Goal: Information Seeking & Learning: Learn about a topic

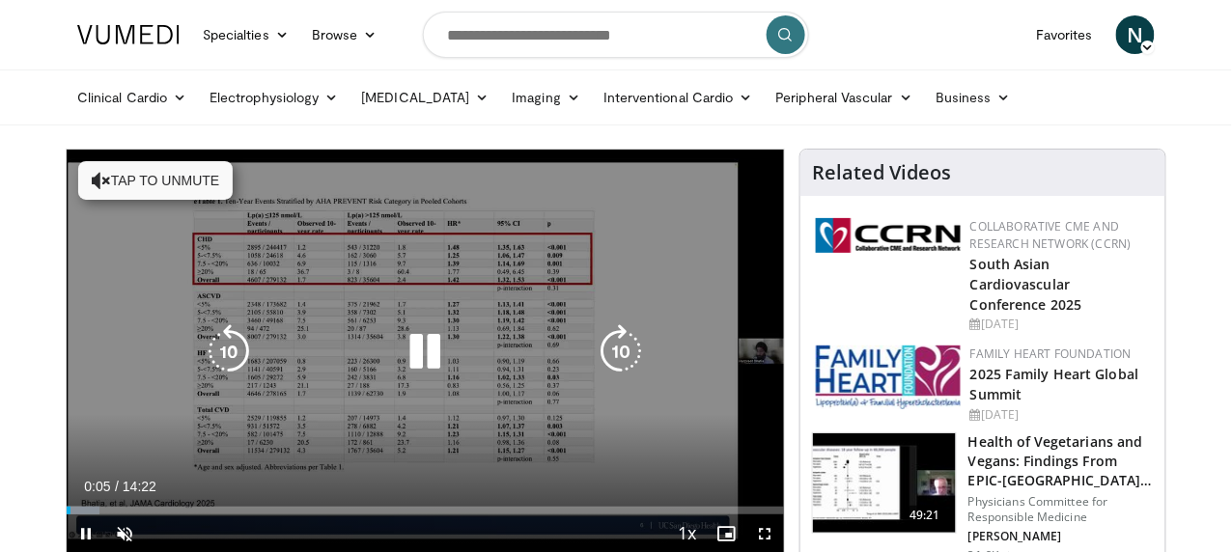
click at [78, 180] on button "Tap to unmute" at bounding box center [155, 180] width 155 height 39
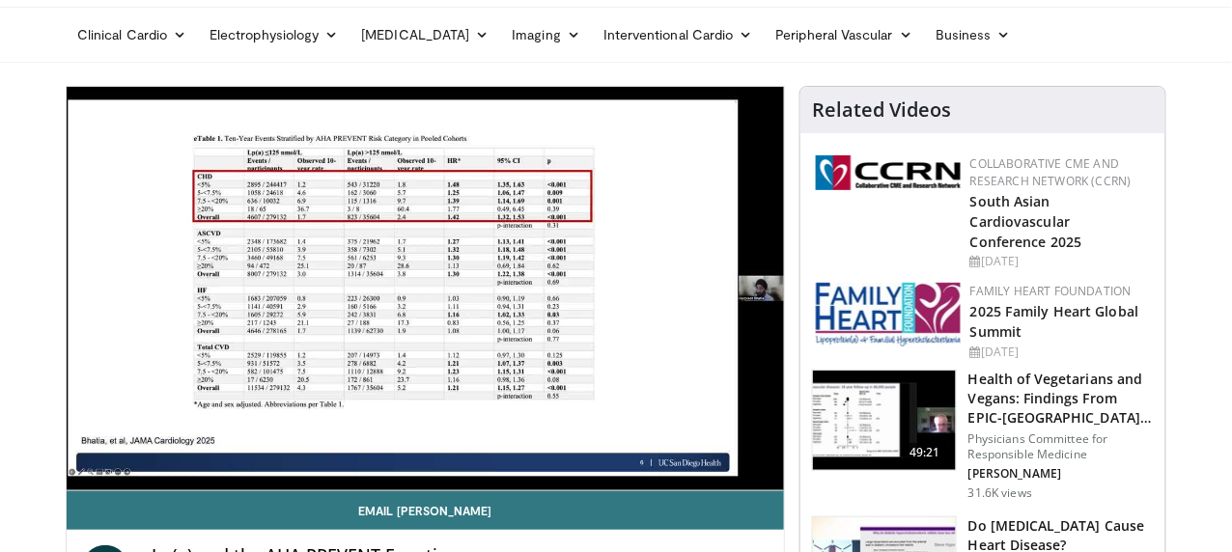
scroll to position [148, 0]
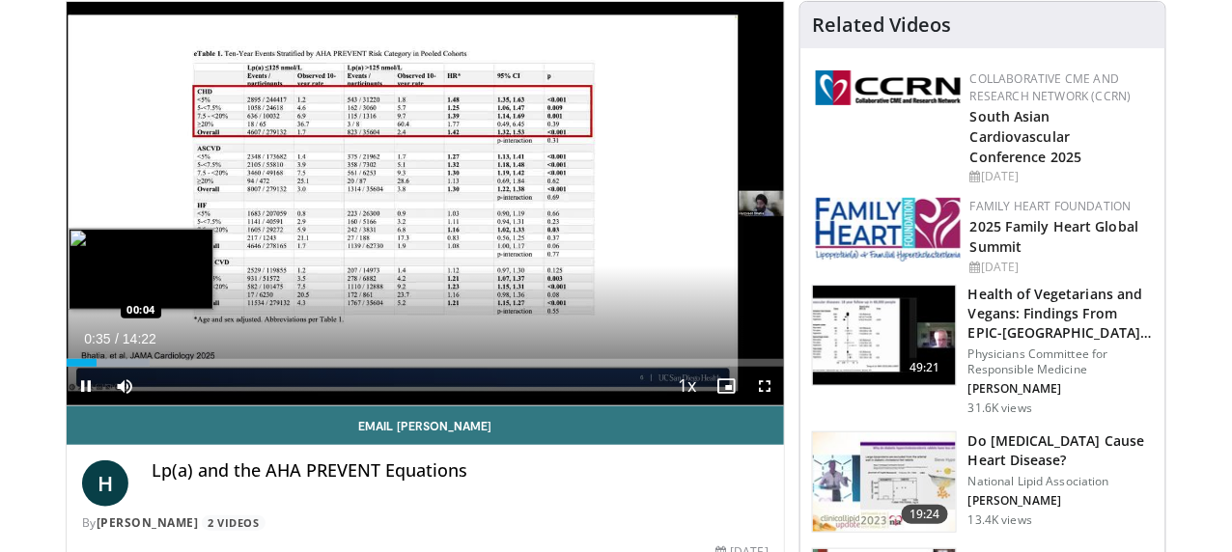
click at [67, 367] on div "00:36" at bounding box center [82, 363] width 30 height 8
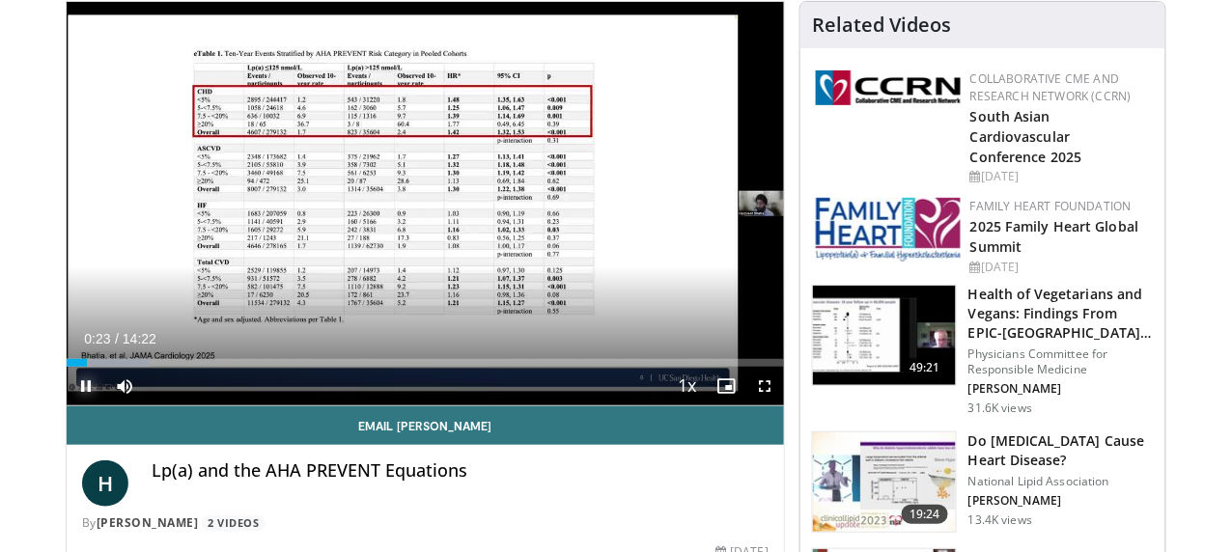
click at [67, 403] on span "Video Player" at bounding box center [86, 386] width 39 height 39
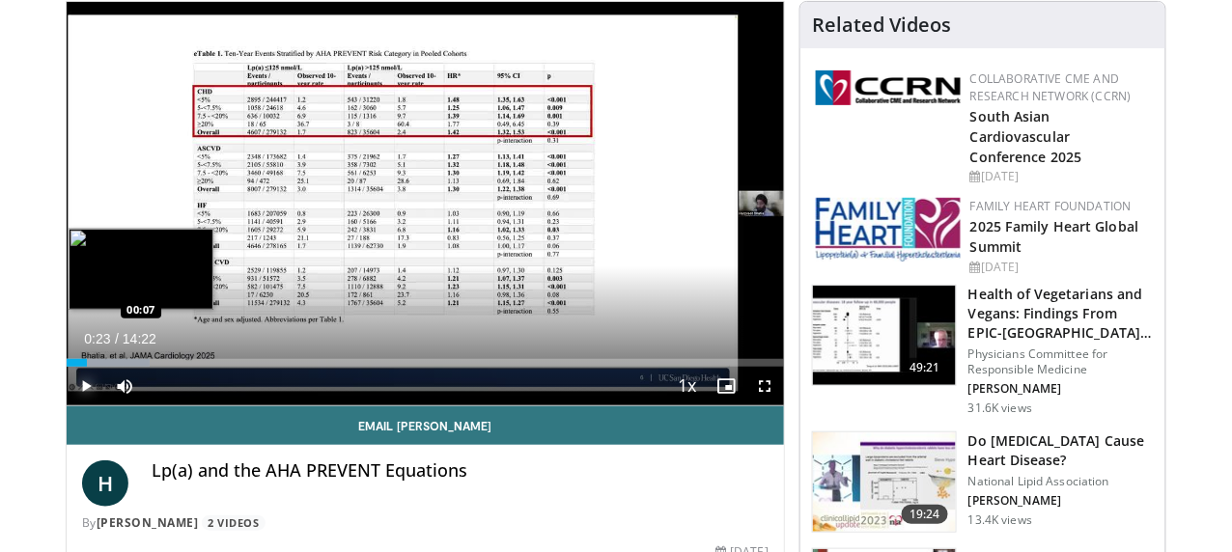
click at [67, 367] on div "00:23" at bounding box center [77, 363] width 20 height 8
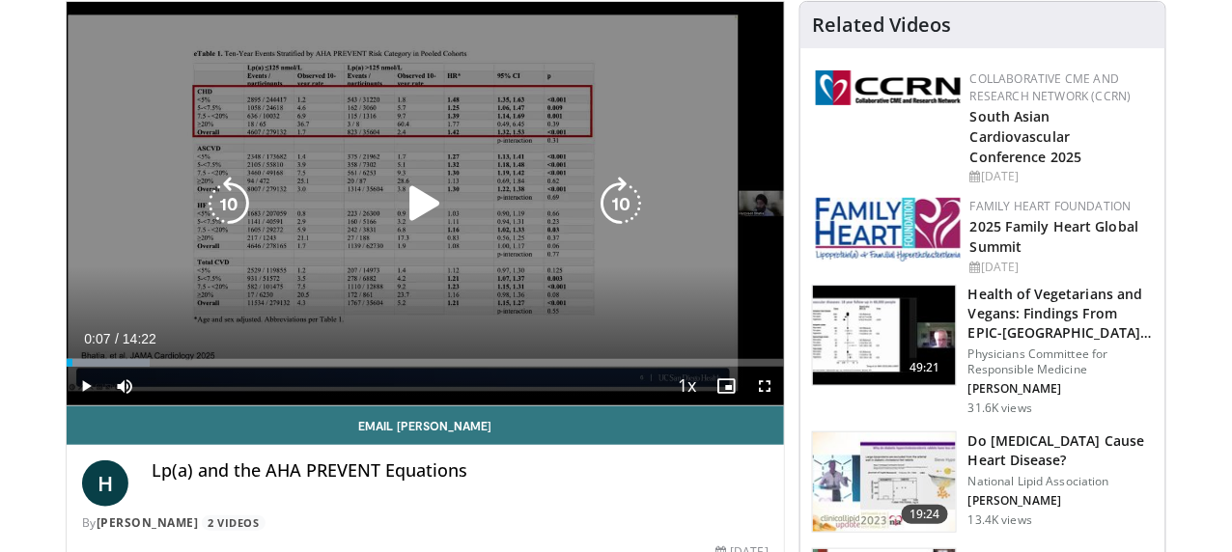
click at [404, 231] on icon "Video Player" at bounding box center [425, 204] width 54 height 54
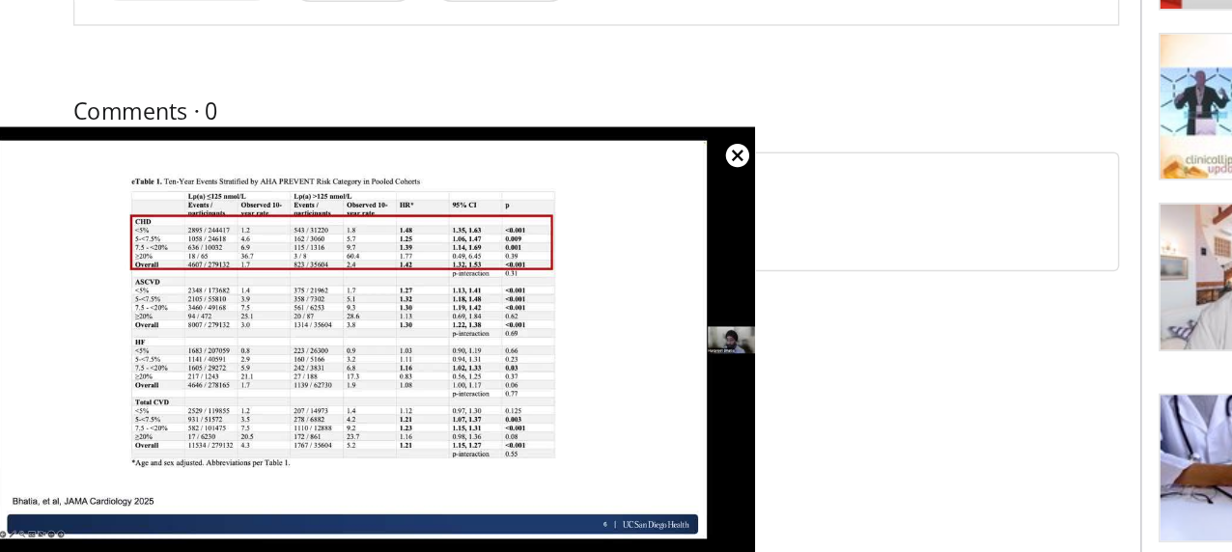
scroll to position [635, 0]
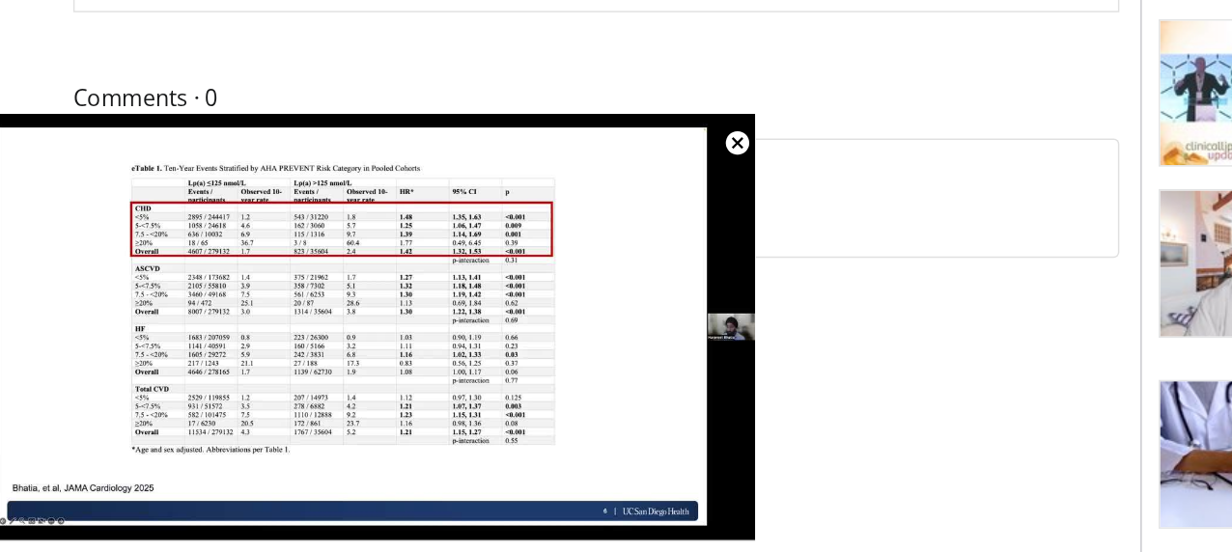
click at [525, 389] on div "10 seconds Tap to unmute" at bounding box center [275, 391] width 522 height 294
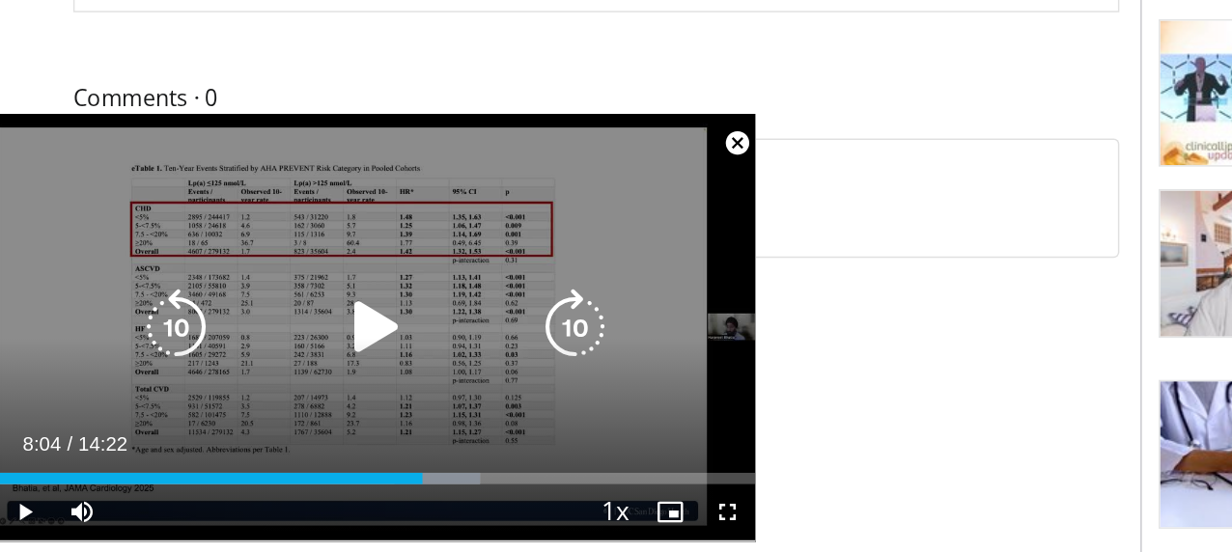
click at [524, 386] on div "10 seconds Tap to unmute" at bounding box center [275, 391] width 522 height 294
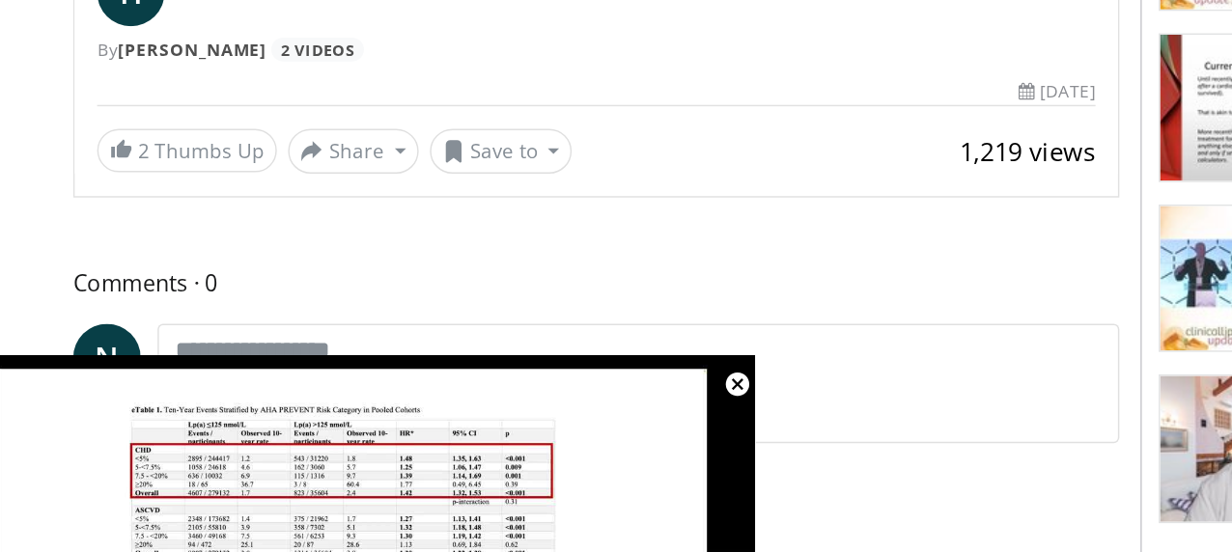
scroll to position [669, 0]
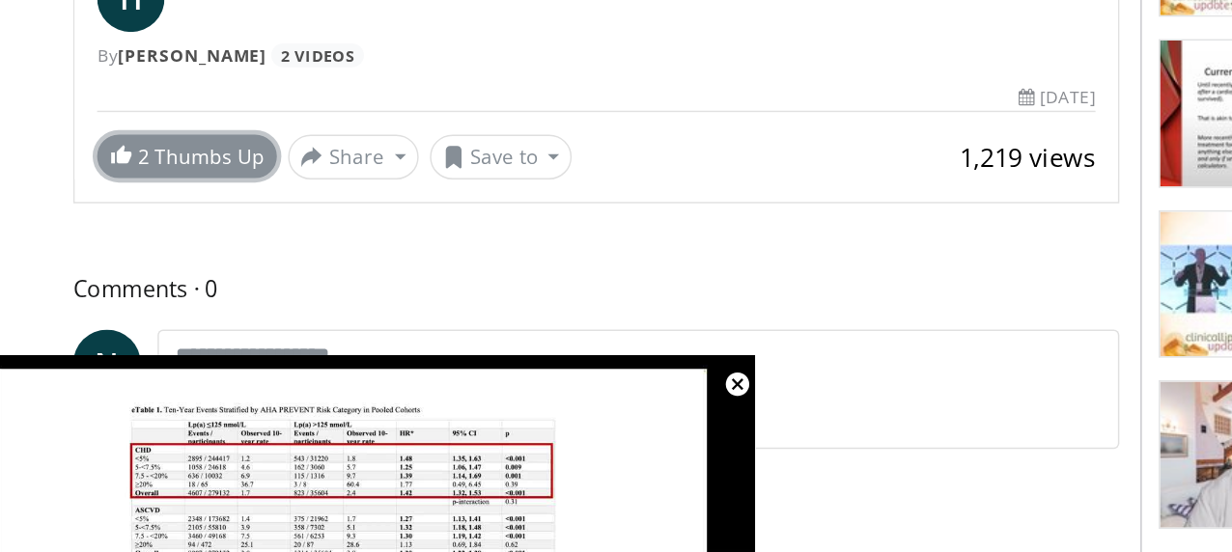
click at [123, 107] on link "2 Thumbs Up" at bounding box center [144, 108] width 124 height 30
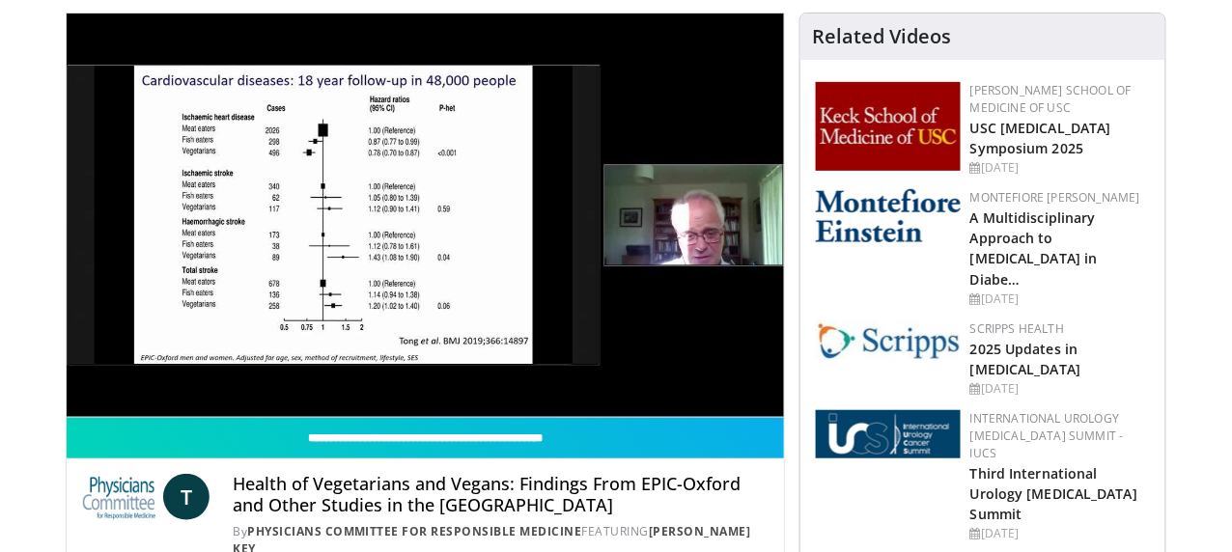
scroll to position [136, 0]
click at [1081, 119] on link "USC Diabetes Symposium 2025" at bounding box center [1041, 138] width 141 height 39
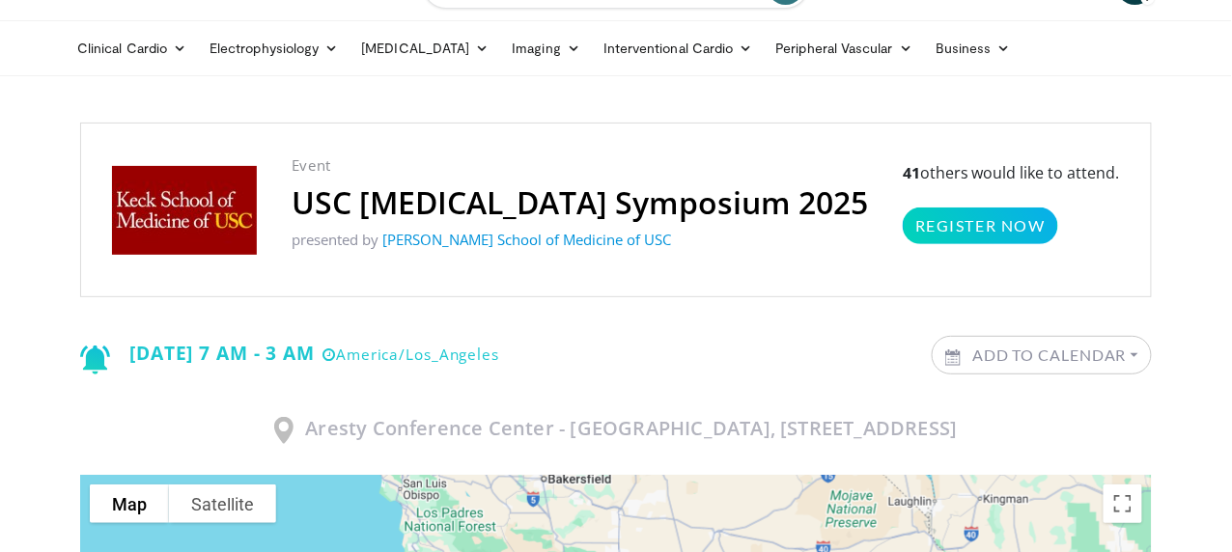
scroll to position [47, 0]
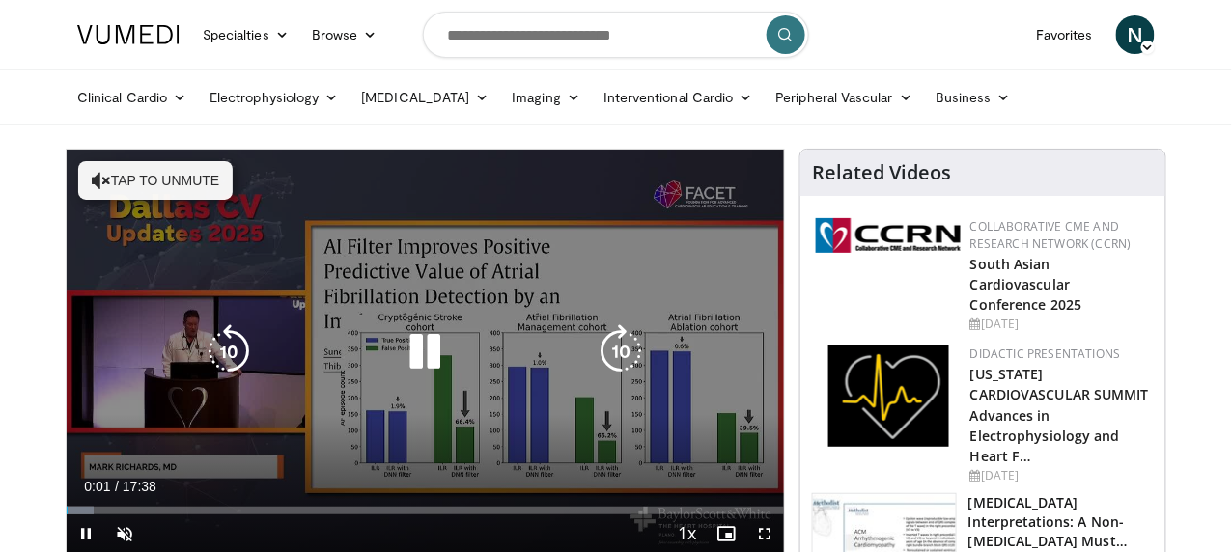
click at [136, 191] on div "10 seconds Tap to unmute" at bounding box center [426, 352] width 718 height 404
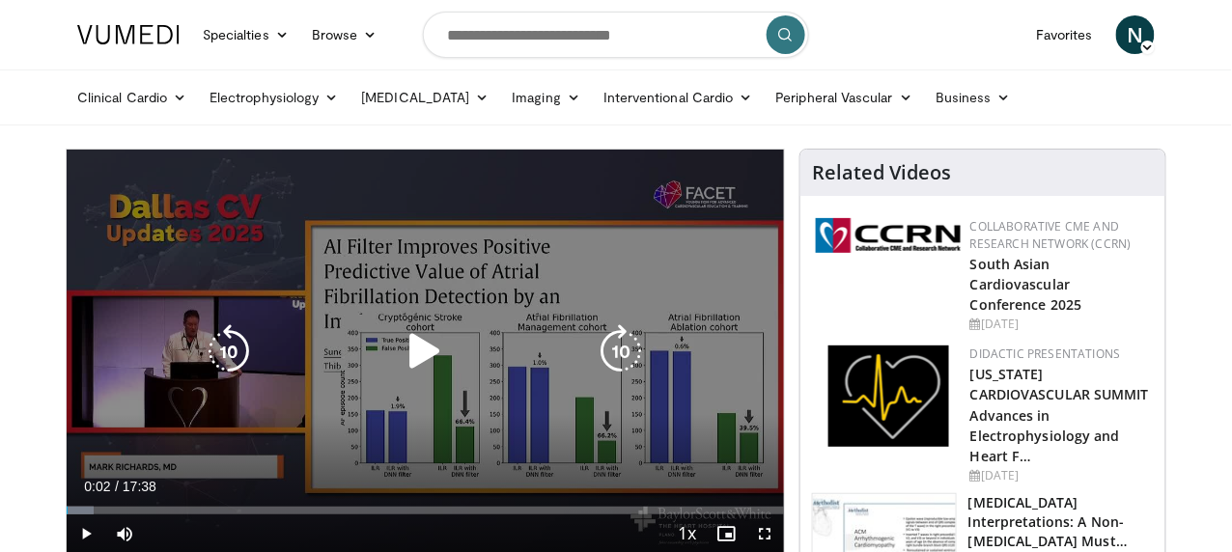
click at [402, 376] on icon "Video Player" at bounding box center [425, 352] width 54 height 54
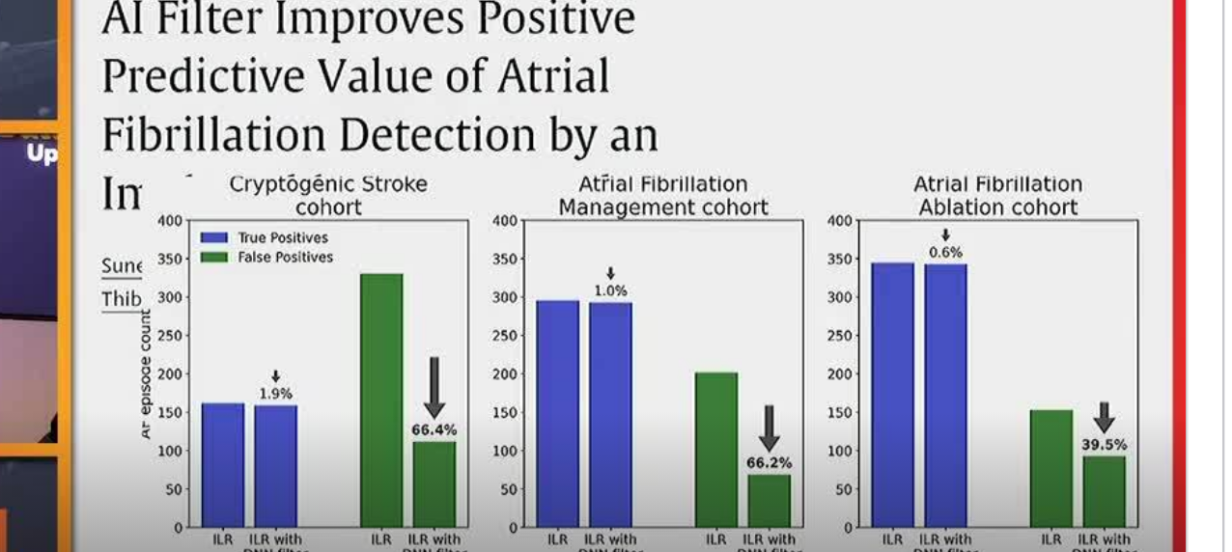
scroll to position [162, 0]
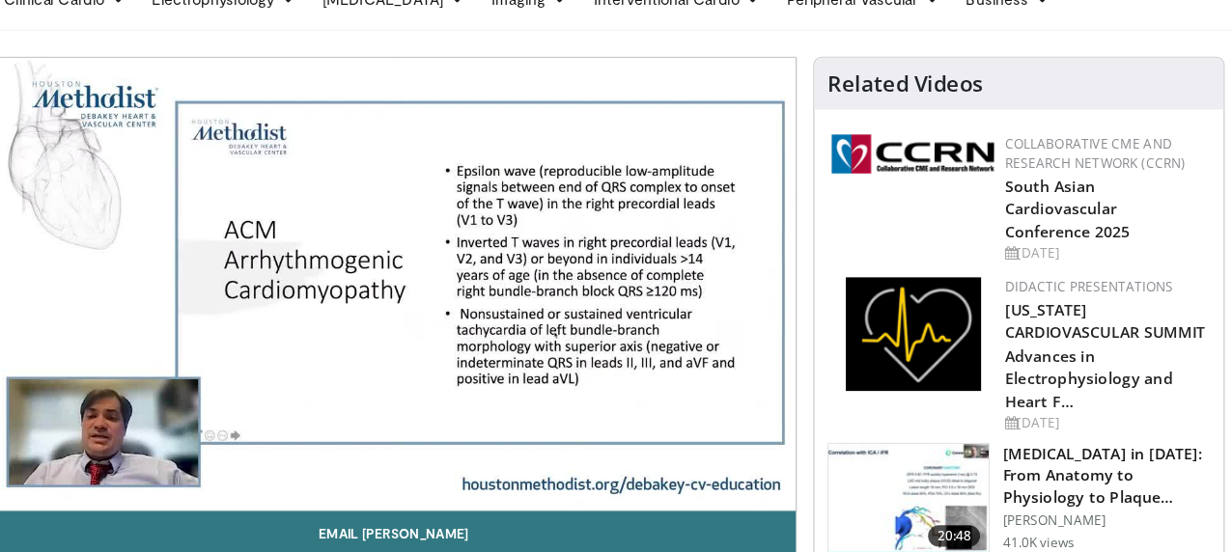
scroll to position [42, 0]
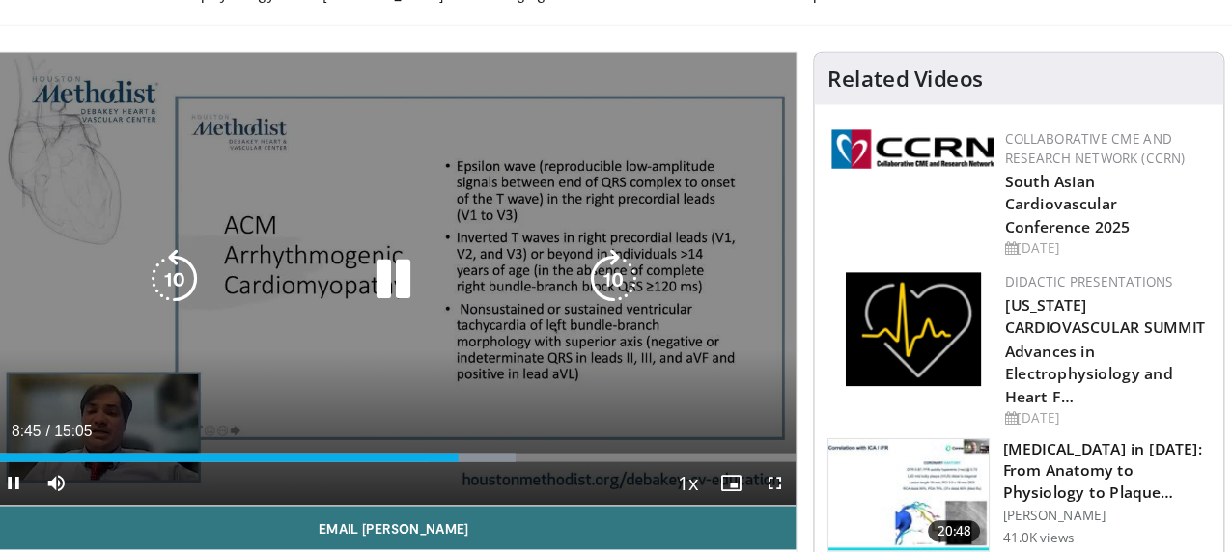
click at [441, 367] on div "10 seconds Tap to unmute" at bounding box center [426, 309] width 718 height 404
click at [398, 325] on icon "Video Player" at bounding box center [425, 309] width 54 height 54
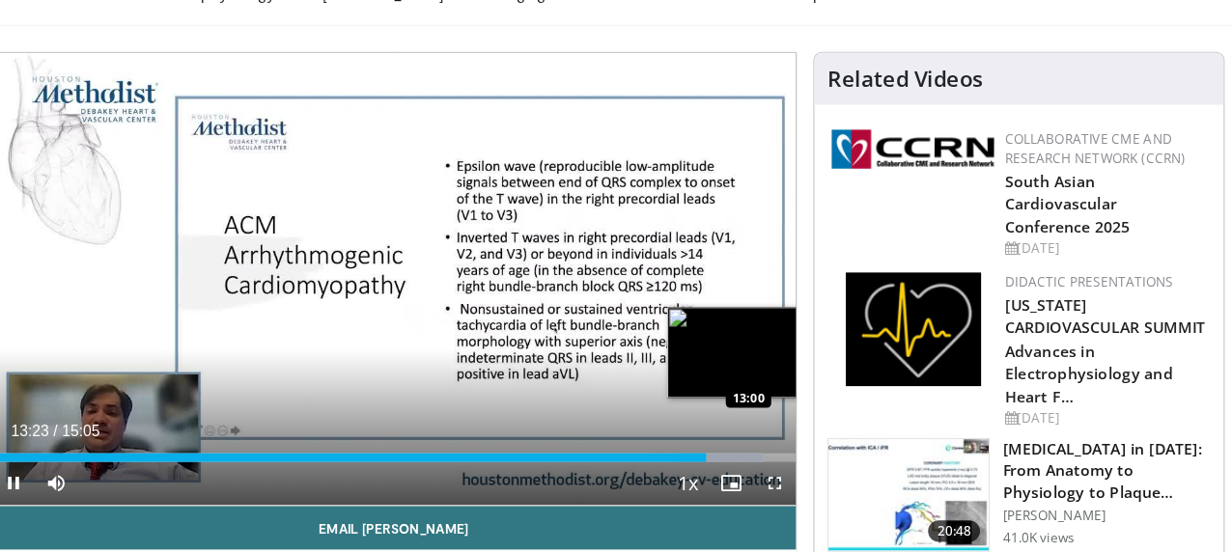
click at [693, 472] on div "Loaded : 95.98% 13:23 13:00" at bounding box center [426, 469] width 718 height 8
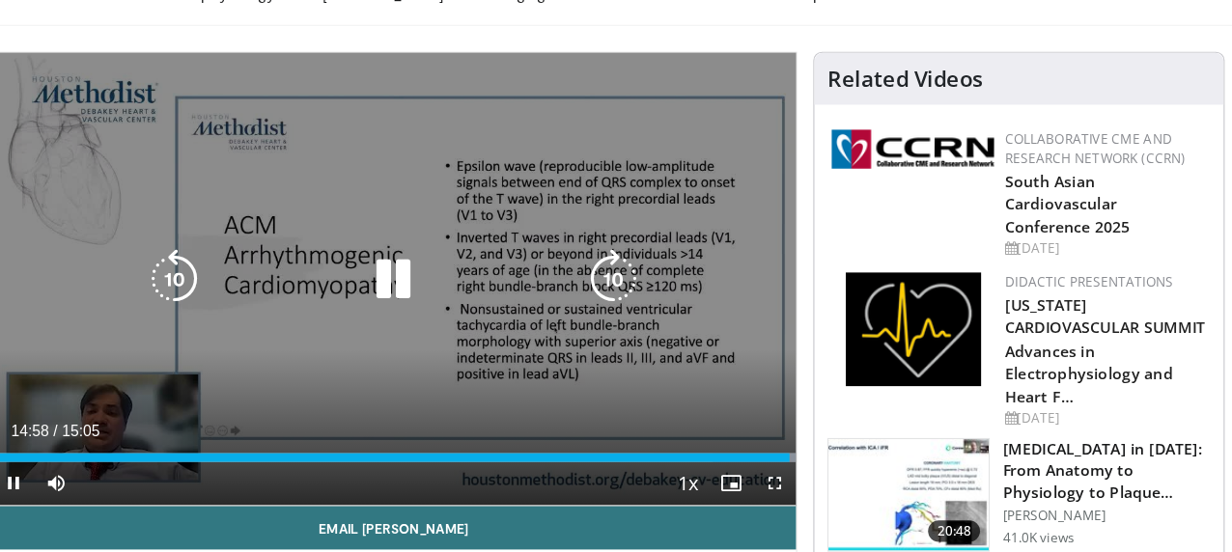
click at [404, 315] on icon "Video Player" at bounding box center [425, 309] width 54 height 54
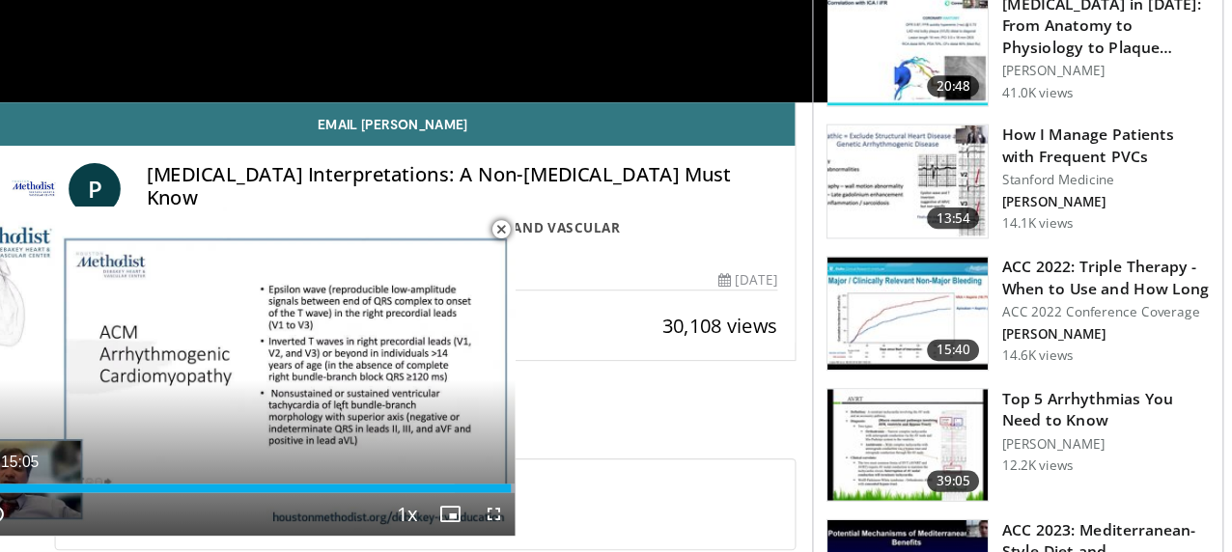
scroll to position [442, 0]
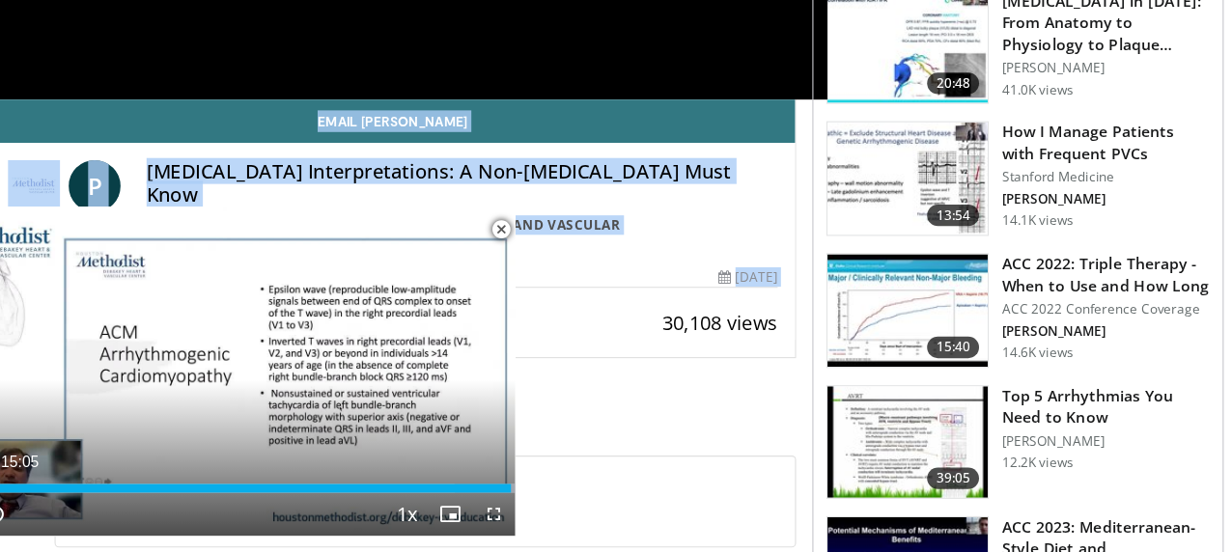
click at [565, 313] on div "**********" at bounding box center [426, 42] width 720 height 673
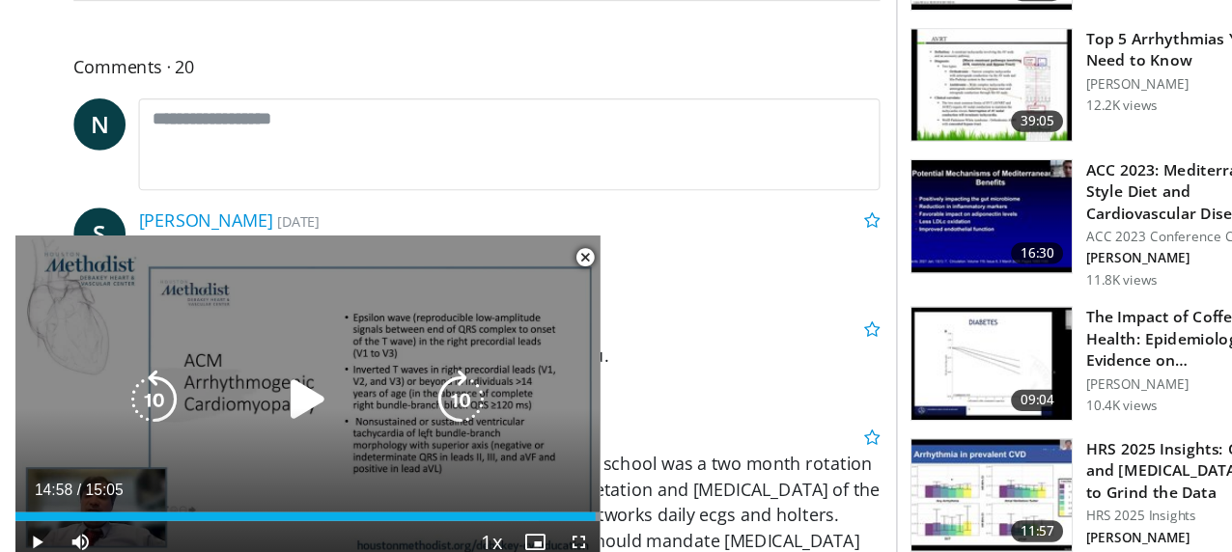
scroll to position [786, 0]
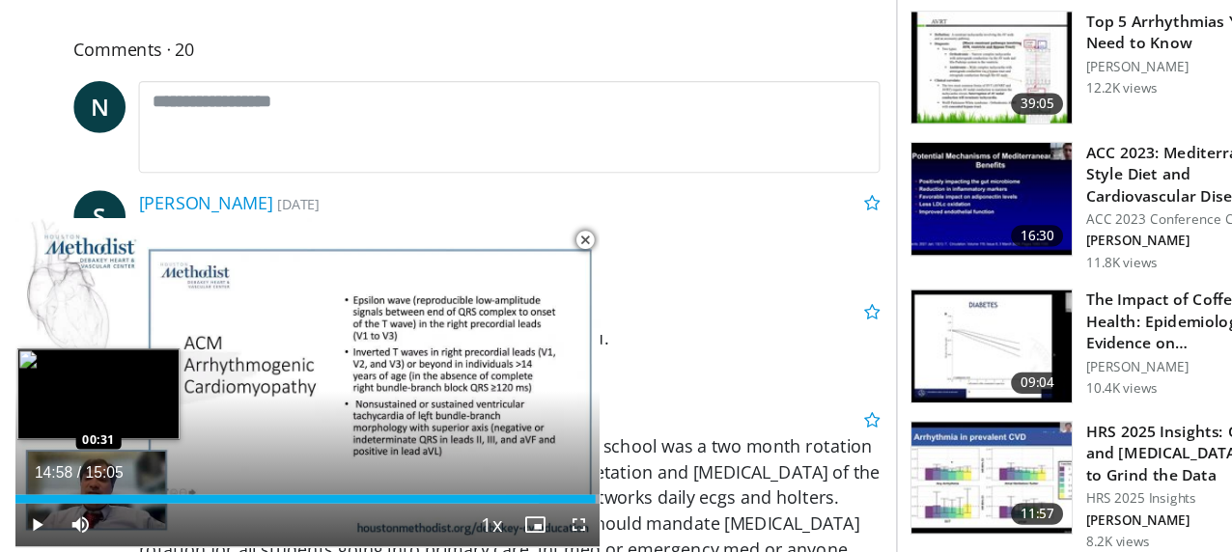
click at [31, 498] on div "14:58" at bounding box center [273, 496] width 518 height 8
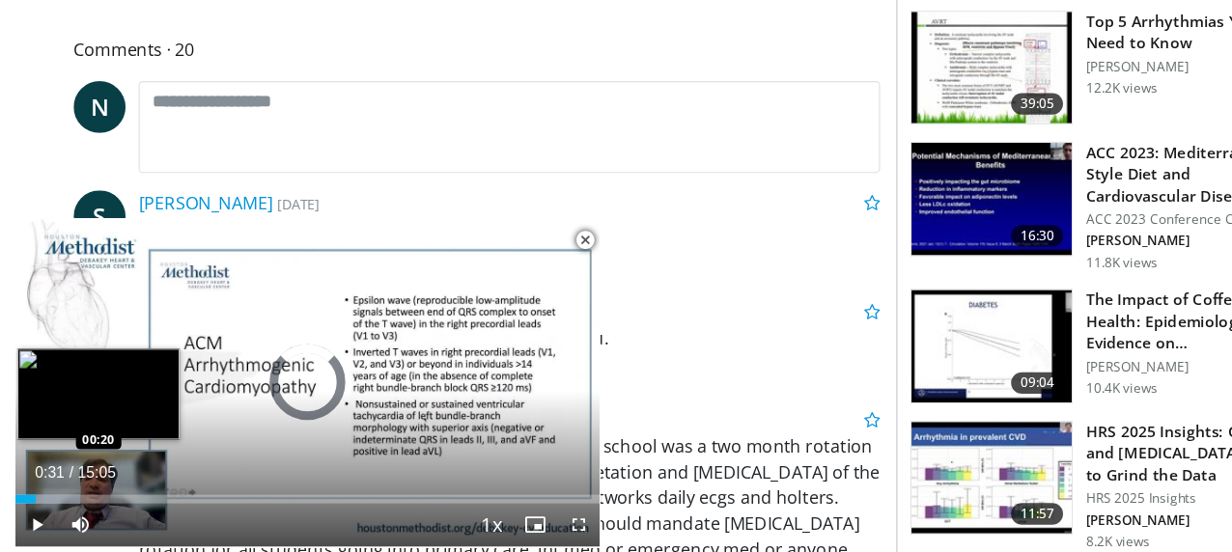
click at [24, 494] on div "00:31" at bounding box center [23, 496] width 18 height 8
click at [18, 495] on div "00:10" at bounding box center [17, 496] width 6 height 8
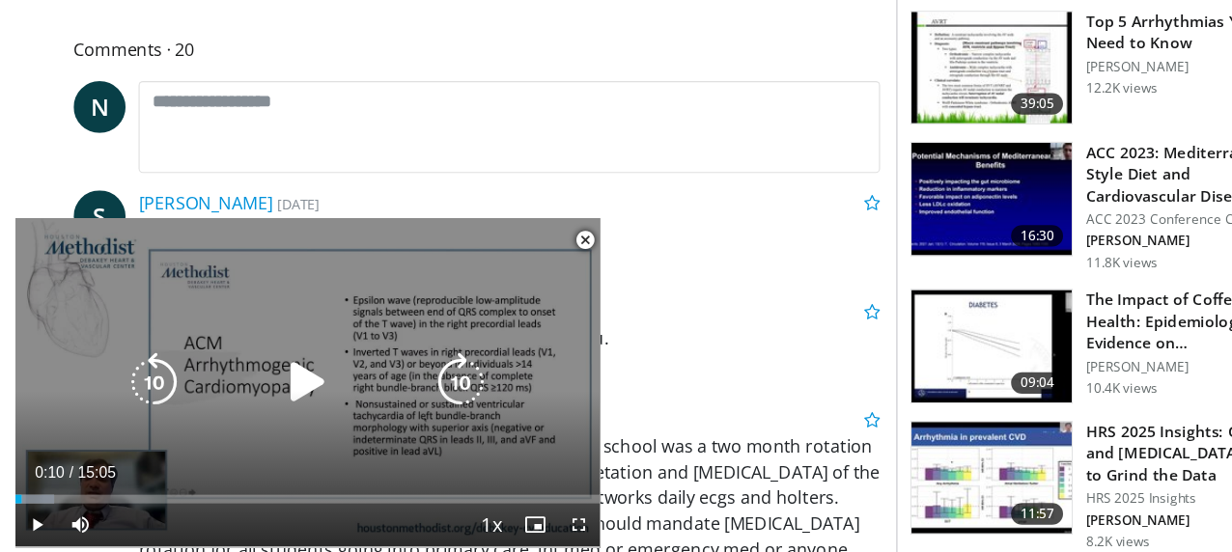
click at [297, 413] on icon "Video Player" at bounding box center [274, 391] width 54 height 54
click at [280, 396] on icon "Video Player" at bounding box center [274, 391] width 54 height 54
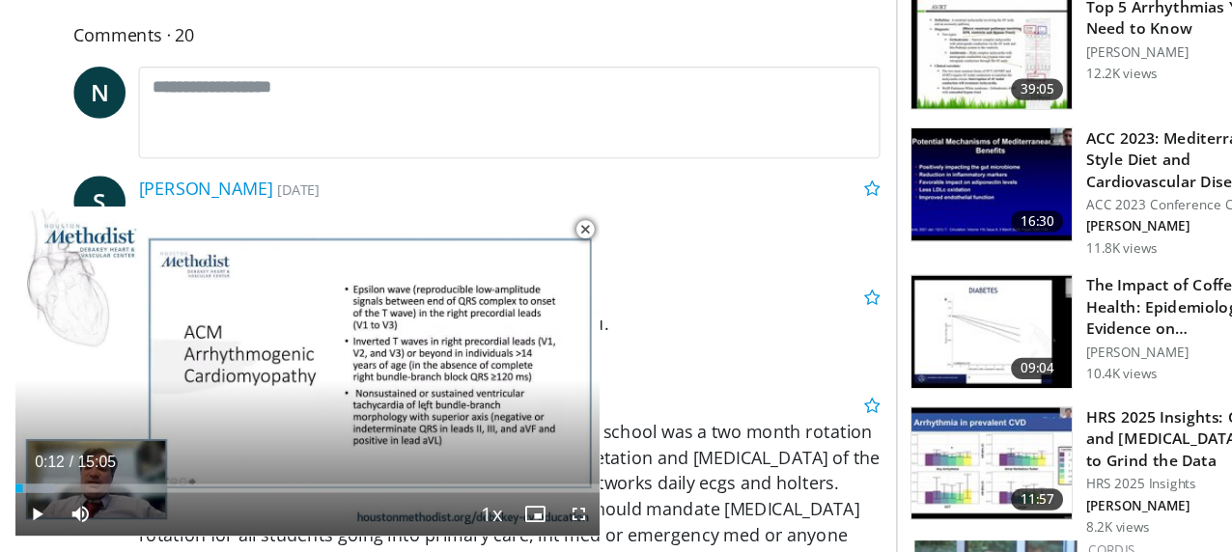
scroll to position [790, 0]
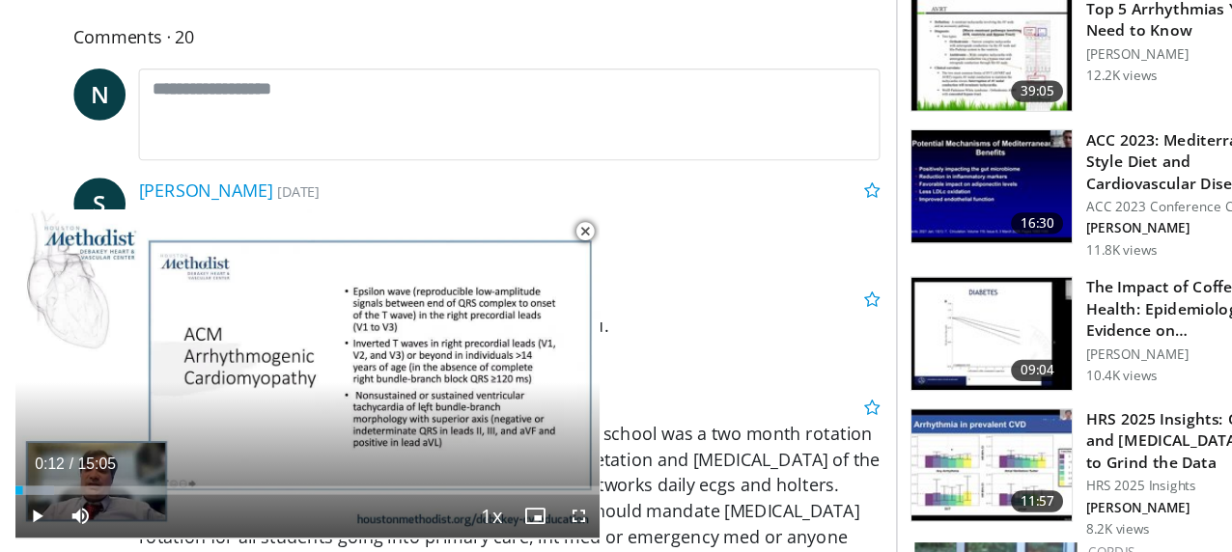
drag, startPoint x: 95, startPoint y: 92, endPoint x: 49, endPoint y: 96, distance: 45.6
click at [66, 119] on span "N" at bounding box center [89, 142] width 46 height 46
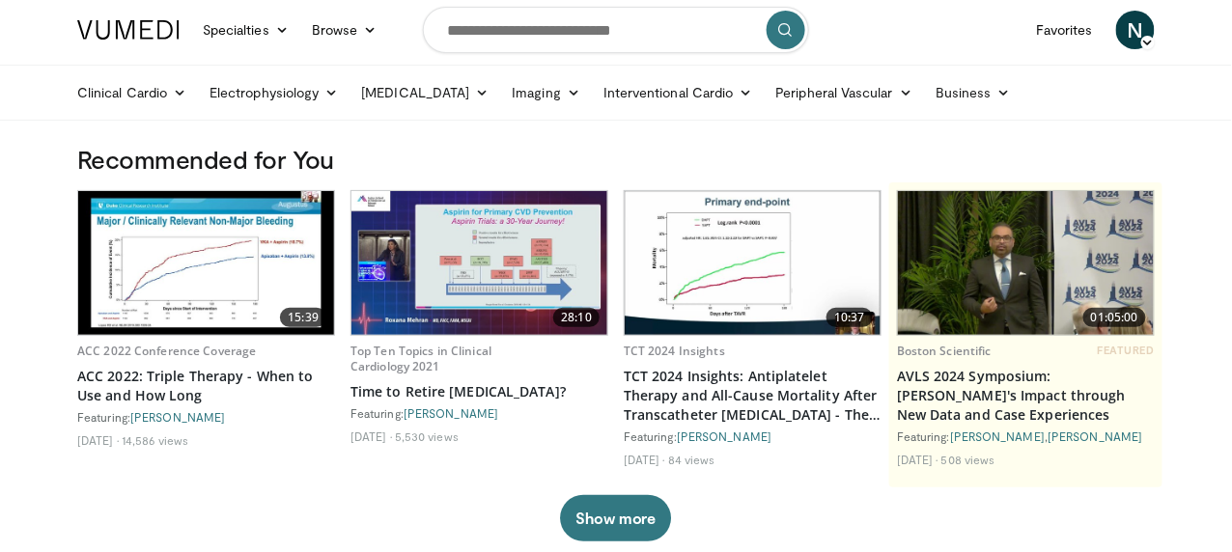
scroll to position [3, 0]
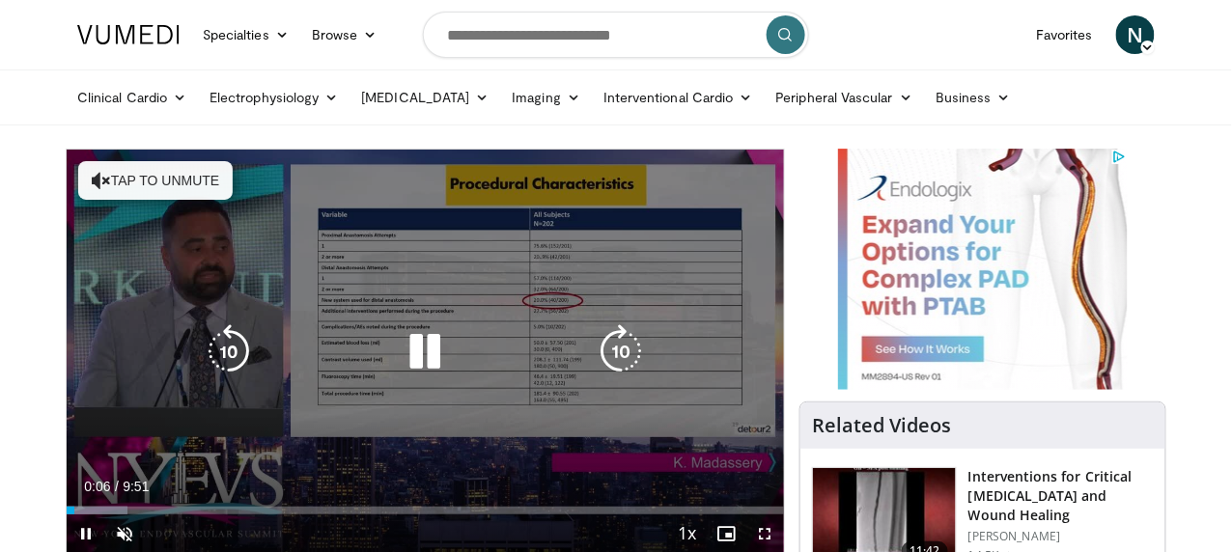
click at [490, 371] on div "Video Player" at bounding box center [426, 351] width 431 height 39
click at [149, 187] on button "Tap to unmute" at bounding box center [155, 180] width 155 height 39
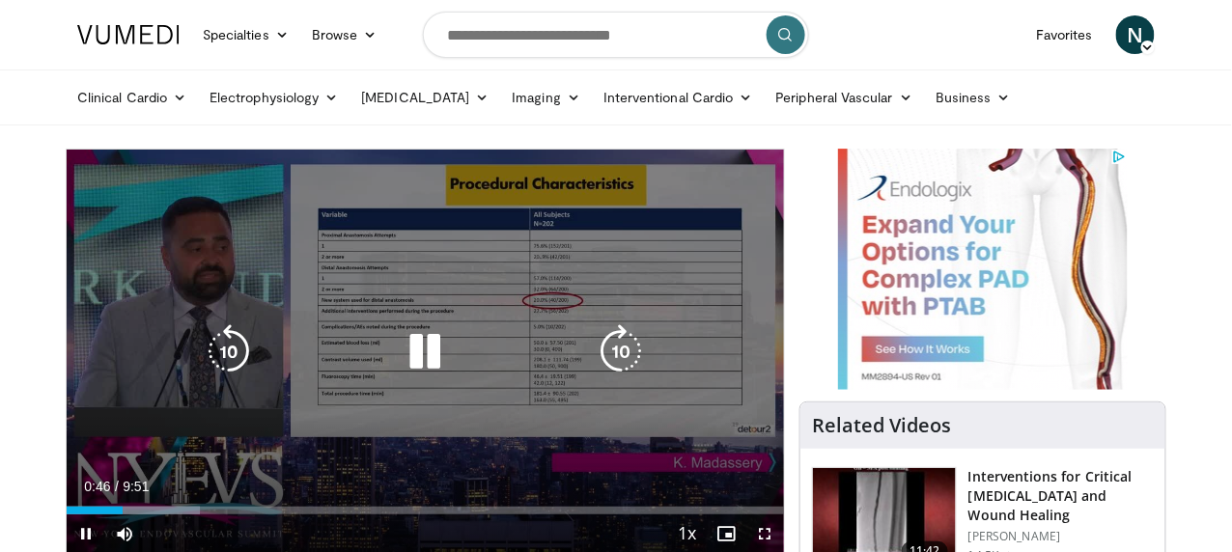
click at [198, 229] on div "10 seconds Tap to unmute" at bounding box center [426, 352] width 718 height 404
click at [483, 267] on div "10 seconds Tap to unmute" at bounding box center [426, 352] width 718 height 404
click at [662, 293] on div "10 seconds Tap to unmute" at bounding box center [426, 352] width 718 height 404
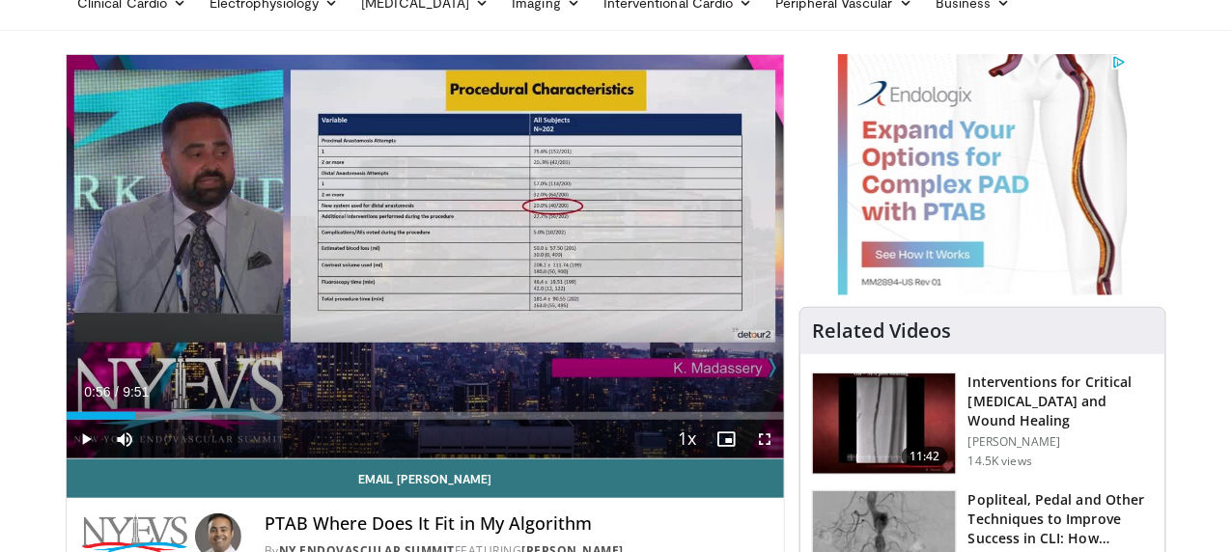
scroll to position [99, 0]
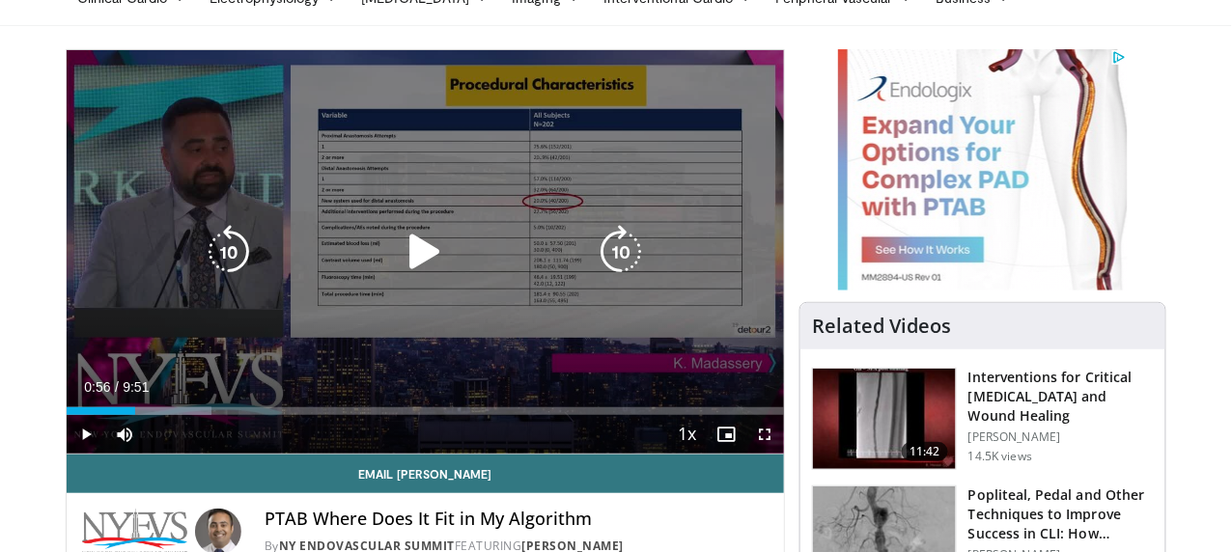
click at [702, 235] on div "10 seconds Tap to unmute" at bounding box center [426, 252] width 718 height 404
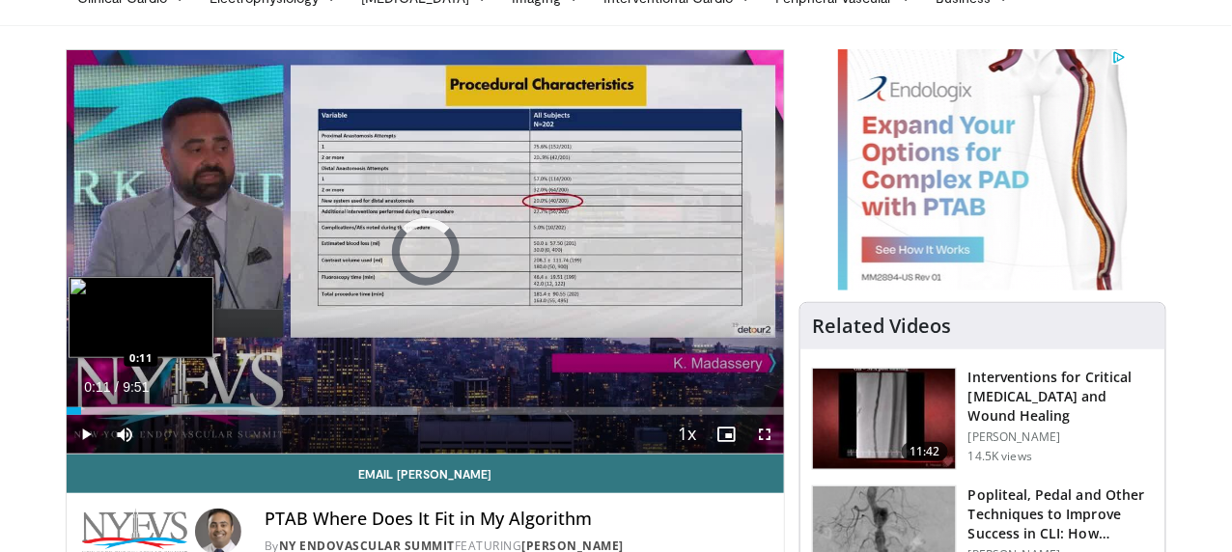
click at [67, 415] on div "3:43" at bounding box center [74, 412] width 14 height 8
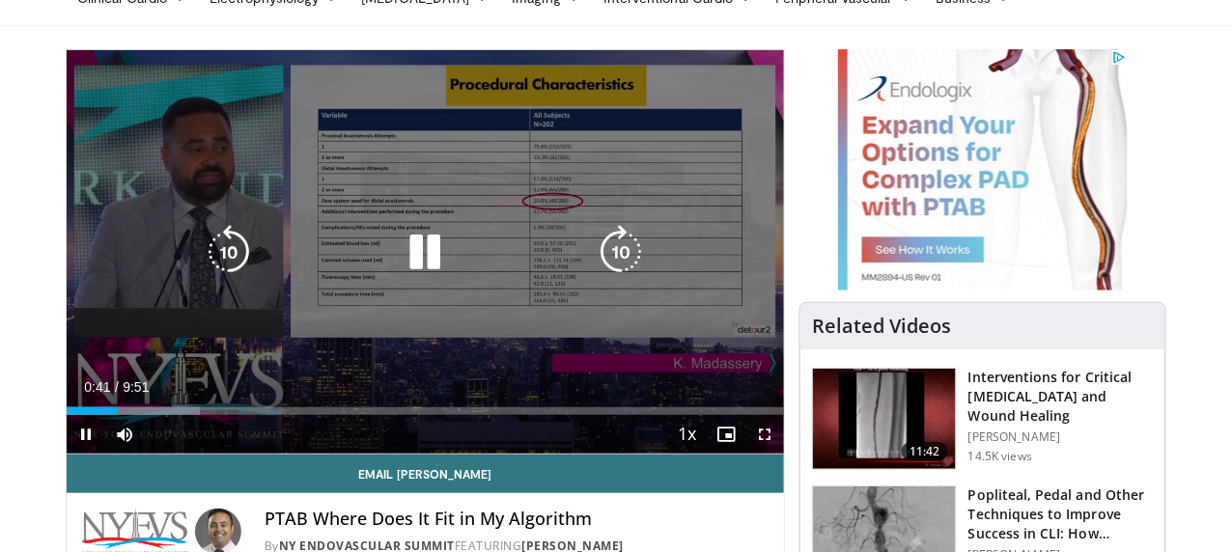
click at [333, 394] on div "10 seconds Tap to unmute" at bounding box center [426, 252] width 718 height 404
click at [658, 223] on div "10 seconds Tap to unmute" at bounding box center [426, 252] width 718 height 404
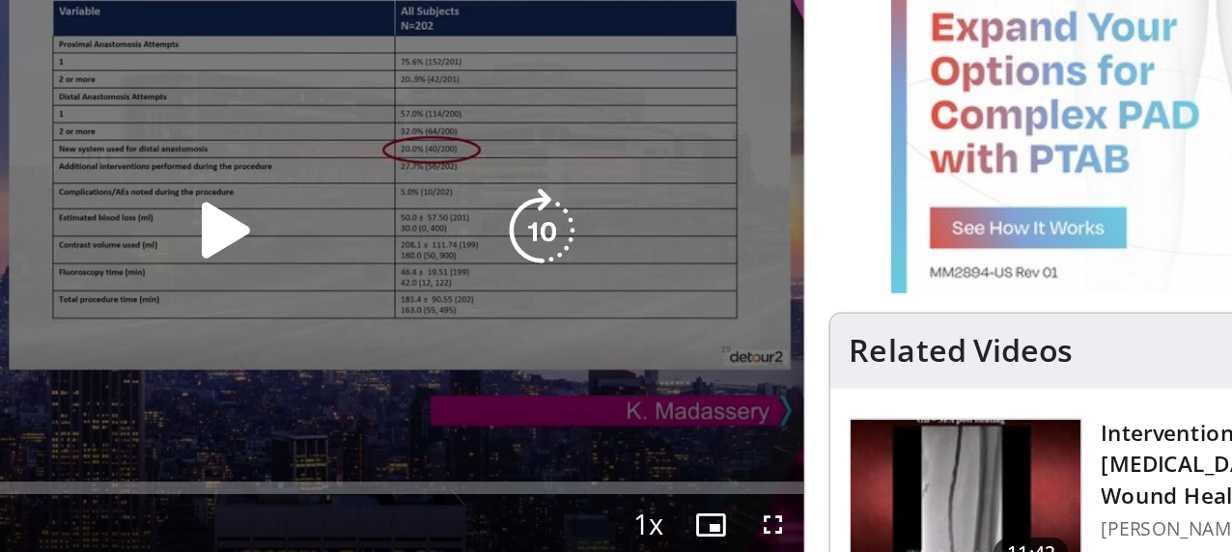
click at [407, 271] on icon "Video Player" at bounding box center [425, 252] width 54 height 54
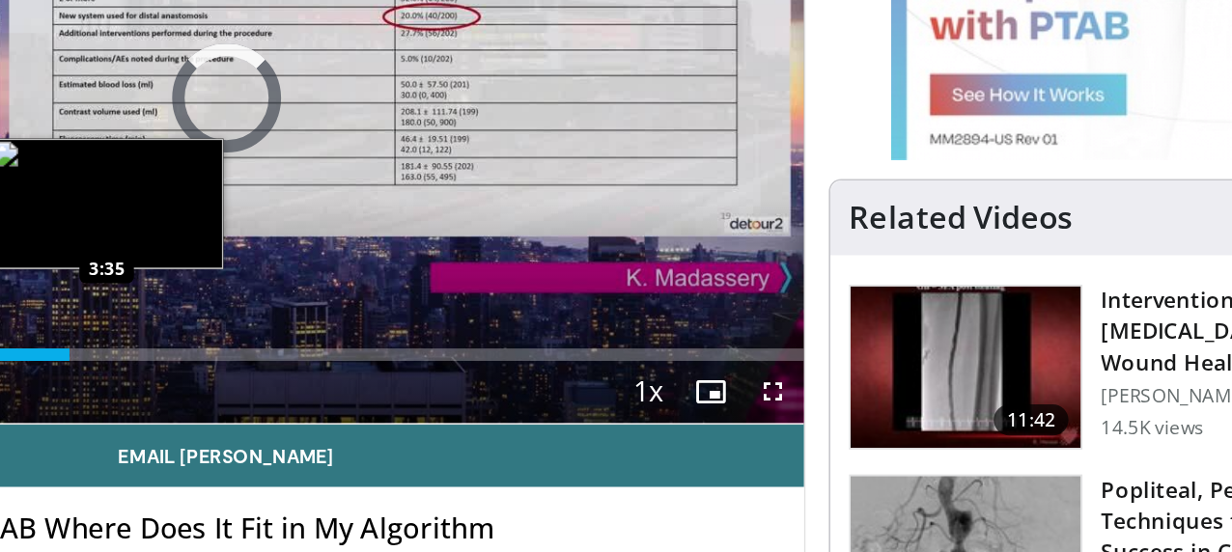
click at [303, 415] on div "Loaded : 32.04% 2:09 3:35" at bounding box center [426, 412] width 718 height 8
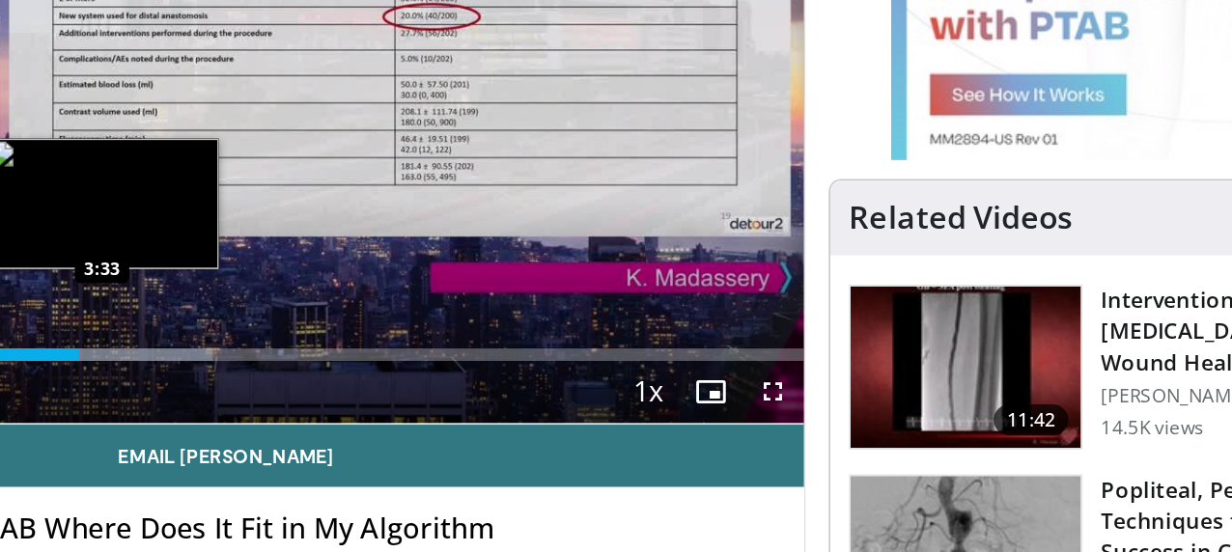
click at [299, 415] on div "Loaded : 48.91% 3:40 3:33" at bounding box center [426, 412] width 718 height 8
click at [297, 415] on div "Loaded : 48.91% 3:36 3:31" at bounding box center [426, 412] width 718 height 8
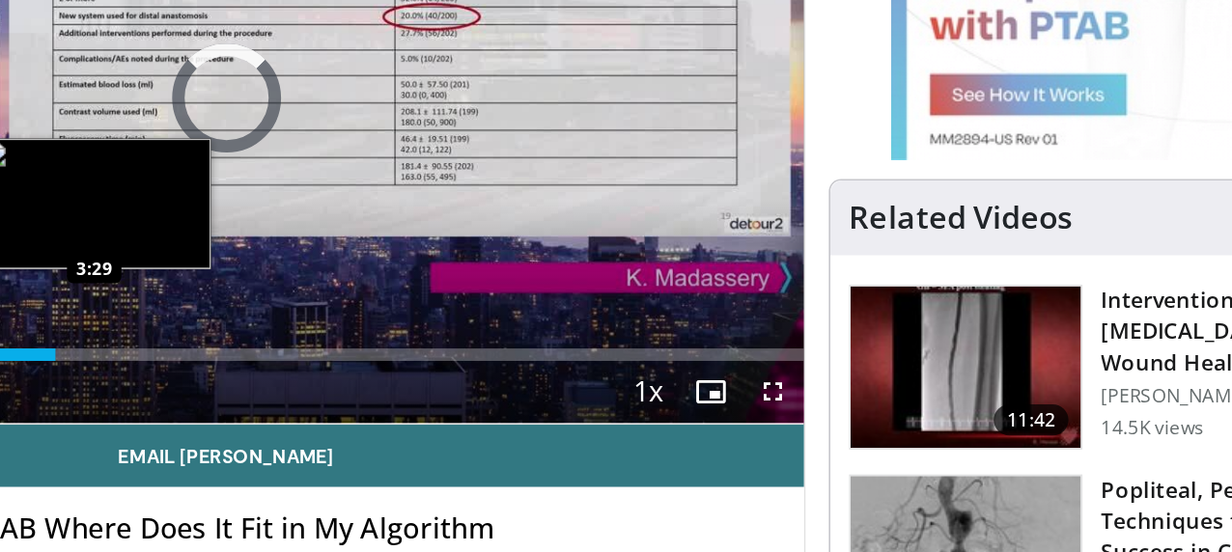
click at [295, 415] on div "Loaded : 0.00% 3:33 3:29" at bounding box center [426, 412] width 718 height 8
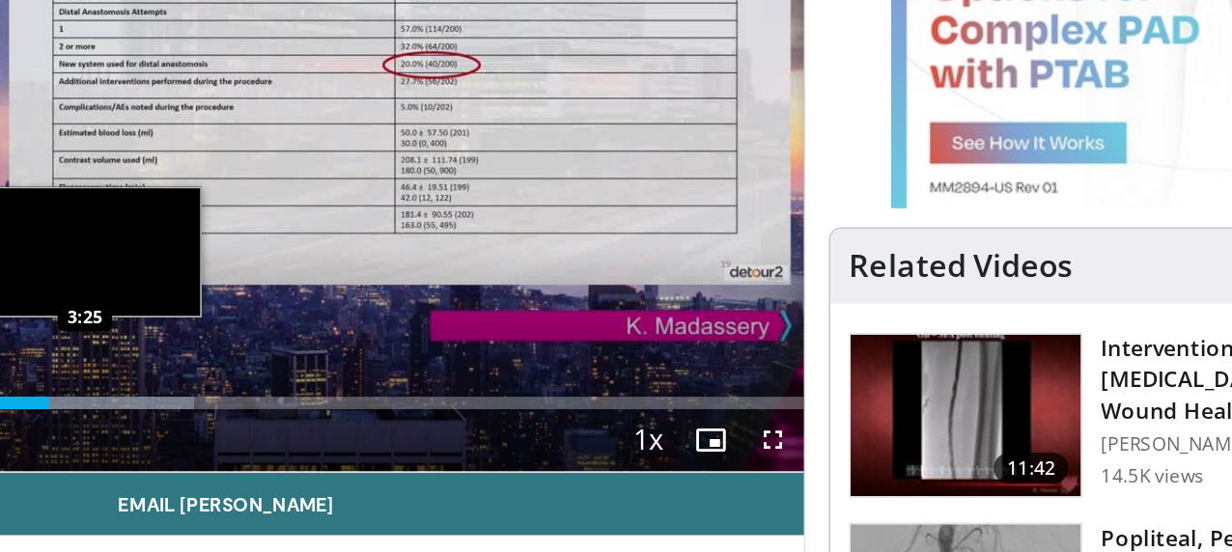
click at [290, 415] on div "Loaded : 47.22% 3:34 3:25" at bounding box center [426, 412] width 718 height 8
click at [290, 415] on div "Loaded : 47.22% 3:26 3:25" at bounding box center [426, 412] width 718 height 8
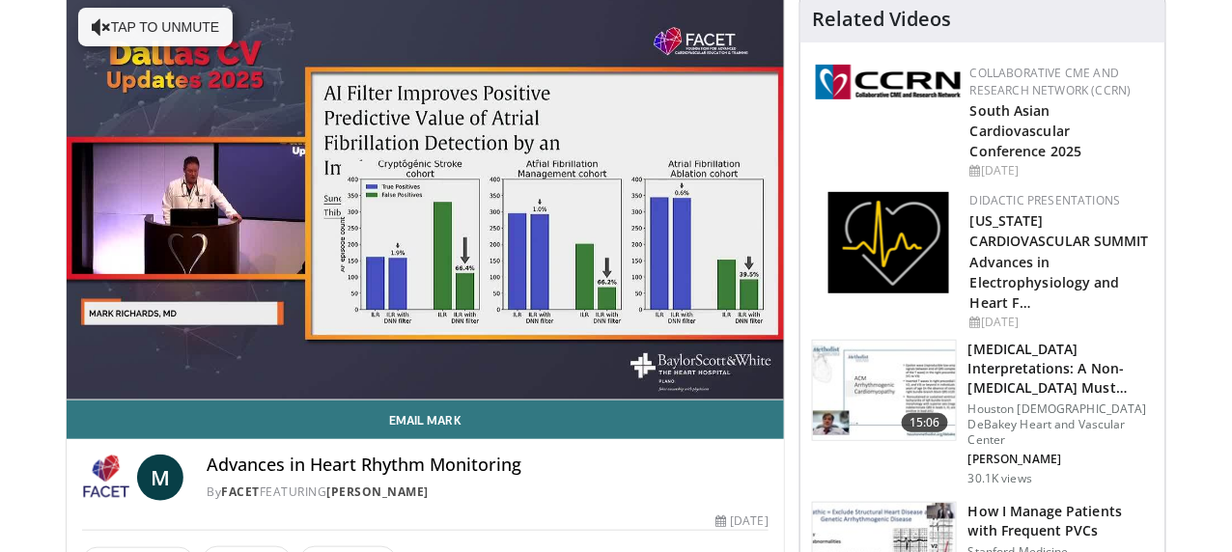
scroll to position [160, 0]
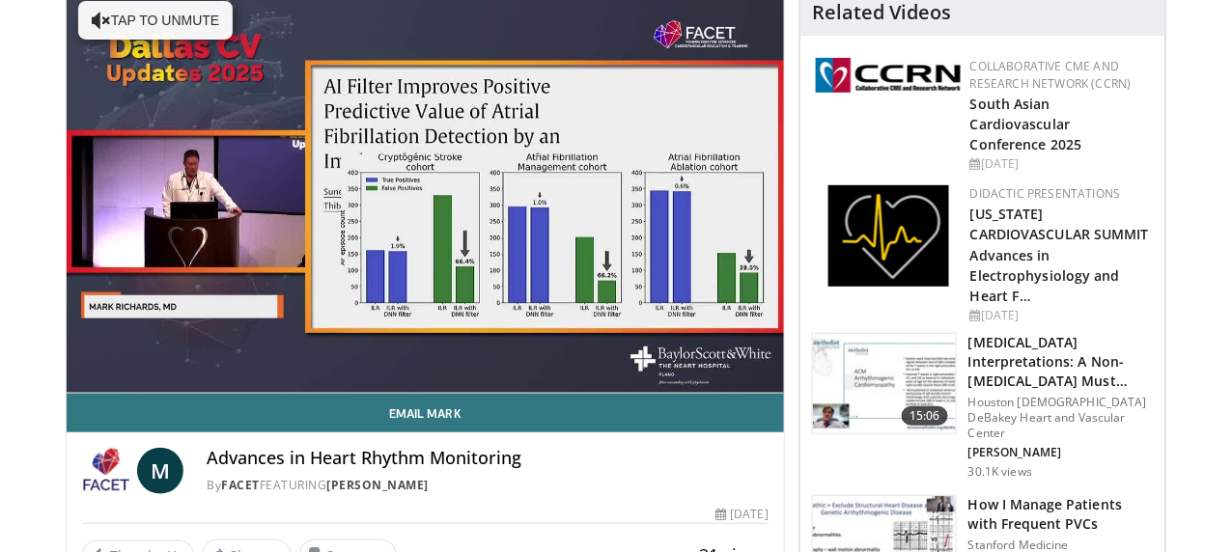
click at [1033, 368] on h3 "[MEDICAL_DATA] Interpretations: A Non-[MEDICAL_DATA] Must Know" at bounding box center [1061, 362] width 185 height 58
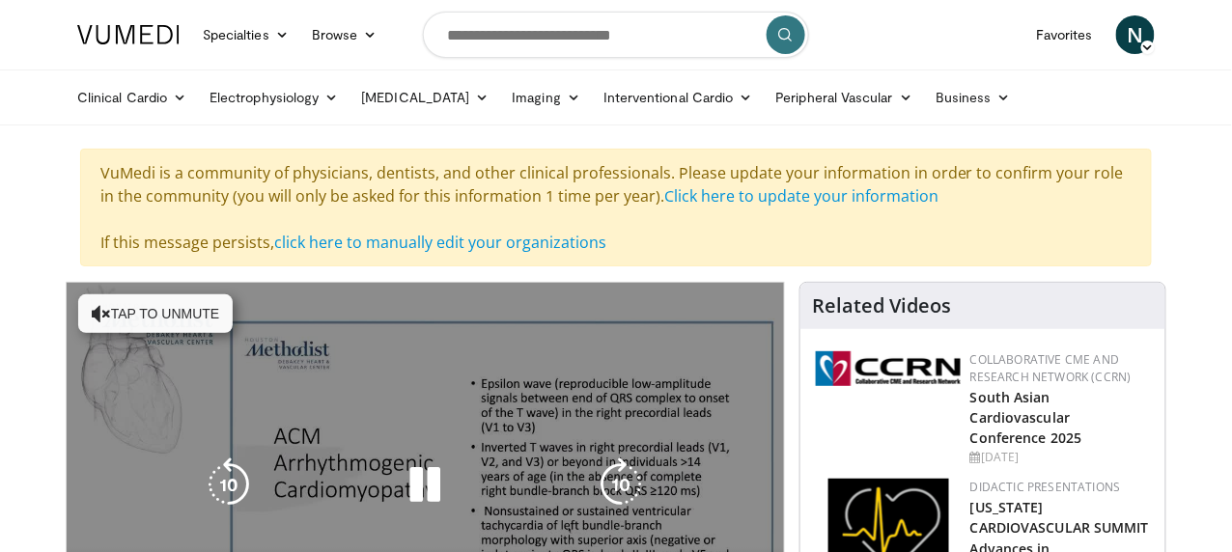
click at [225, 415] on div "10 seconds Tap to unmute" at bounding box center [426, 485] width 718 height 404
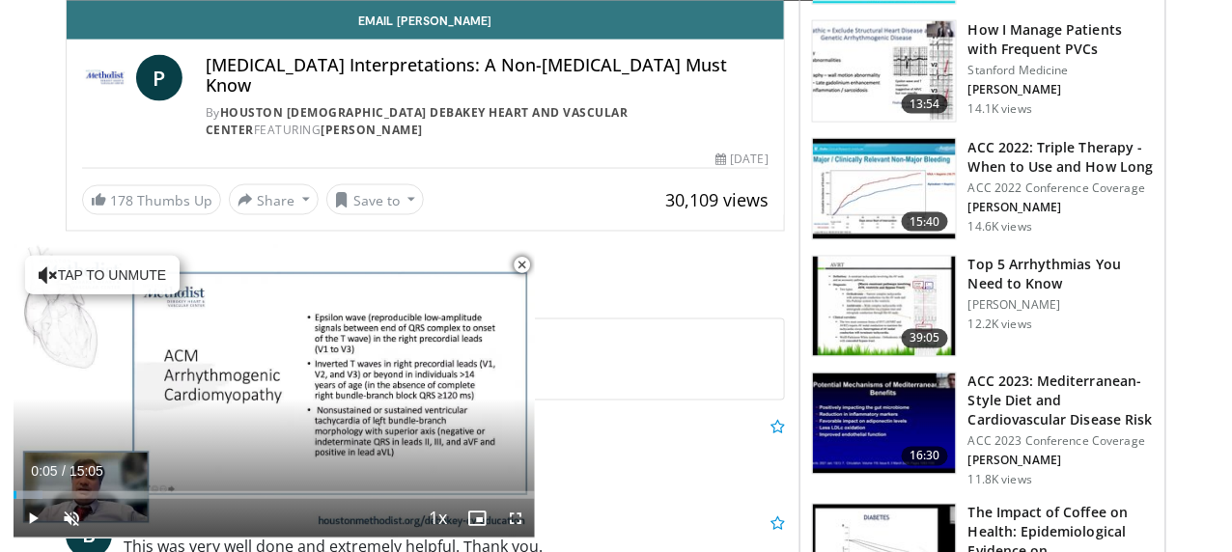
scroll to position [726, 0]
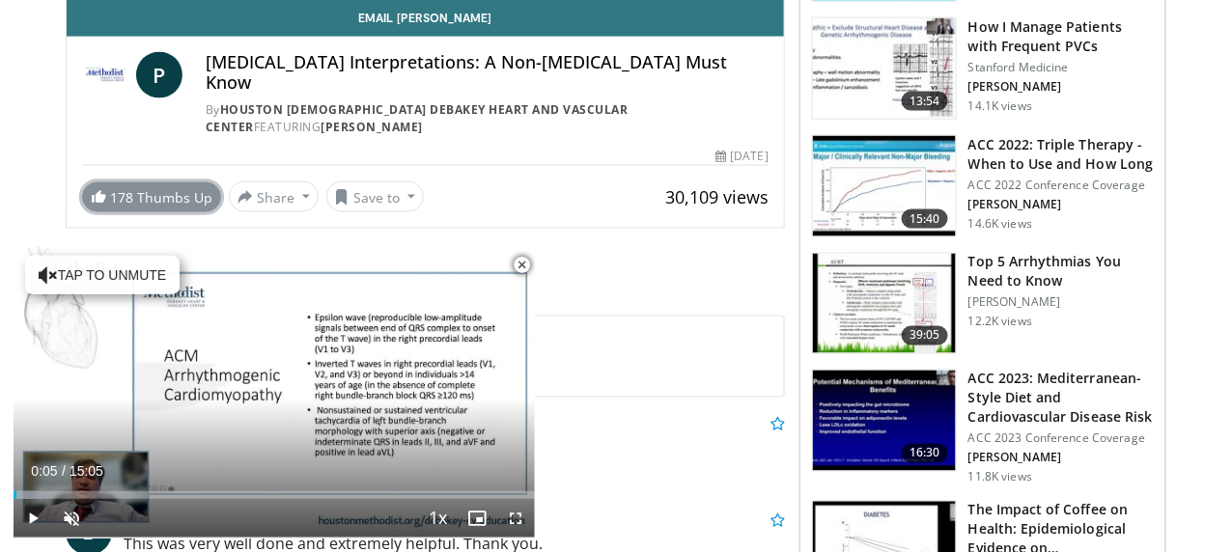
click at [145, 212] on link "178 Thumbs Up" at bounding box center [151, 198] width 139 height 30
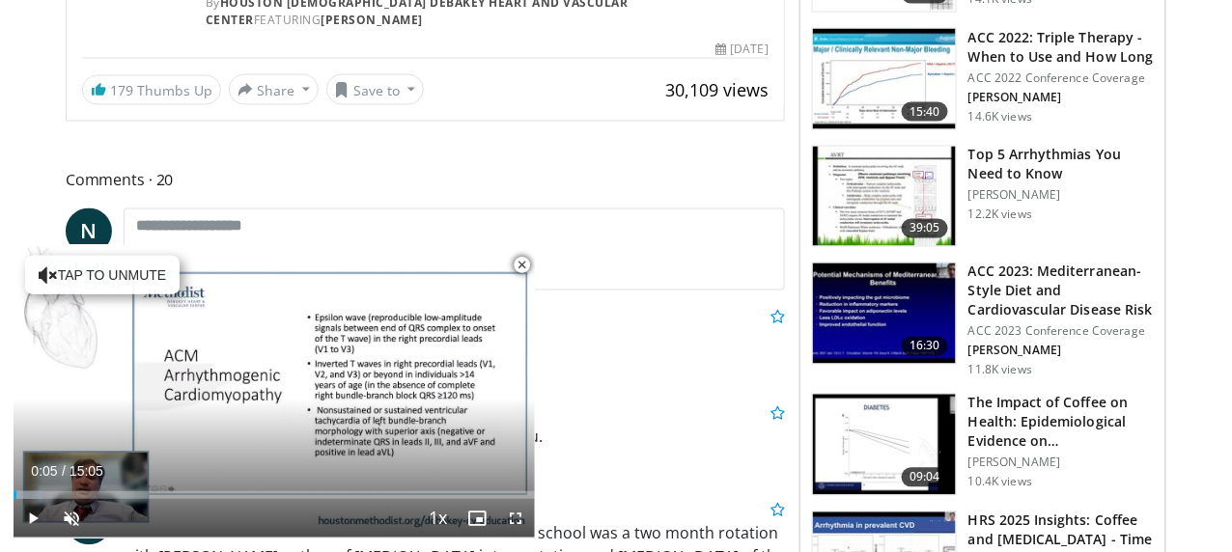
scroll to position [837, 0]
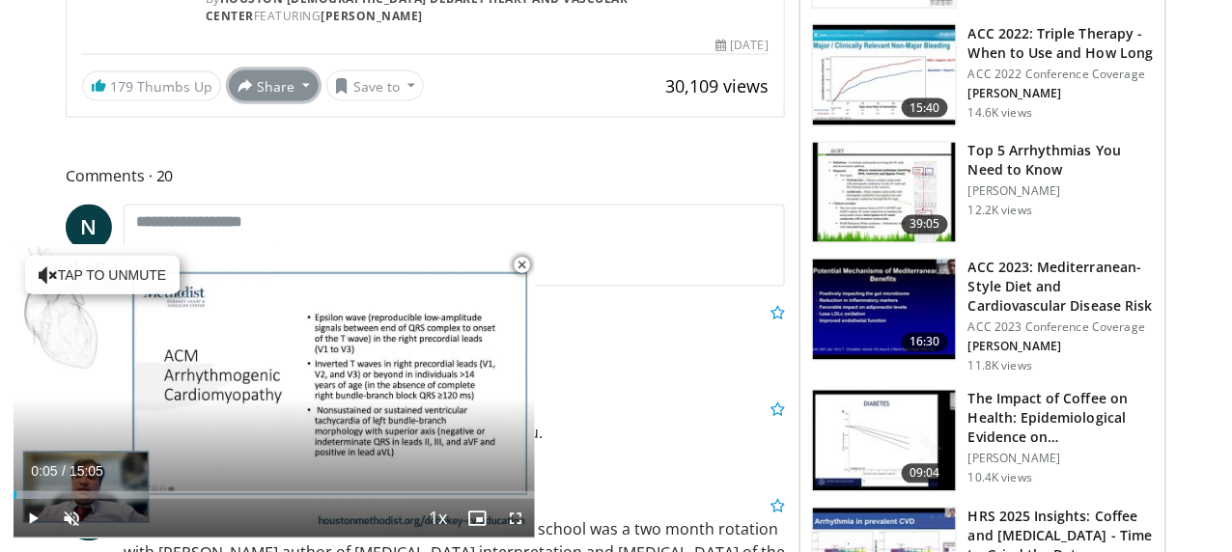
click at [281, 101] on button "Share" at bounding box center [274, 86] width 90 height 31
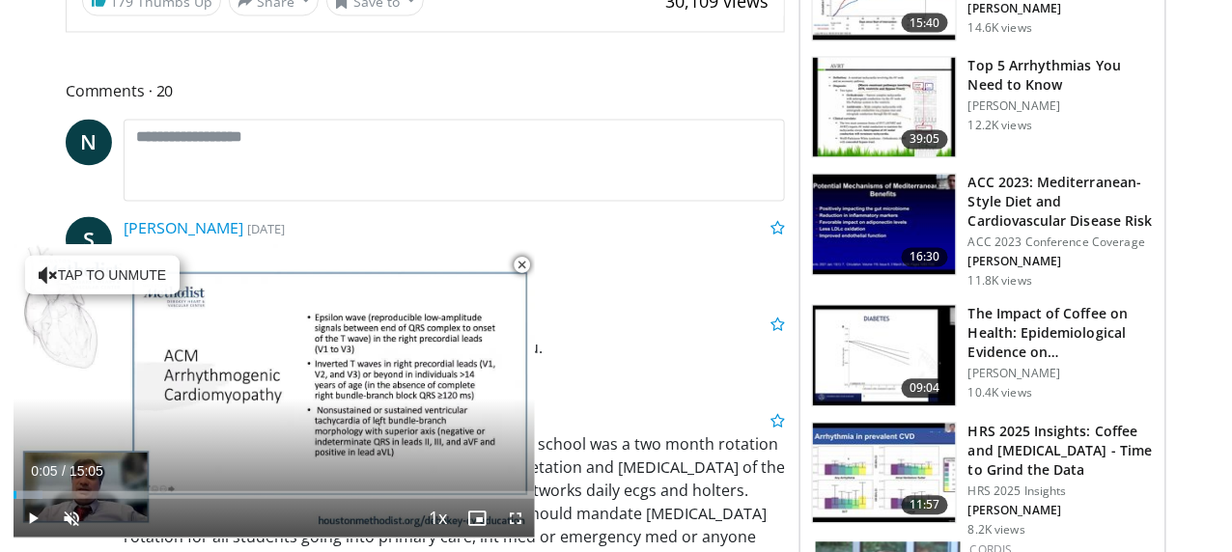
scroll to position [920, 0]
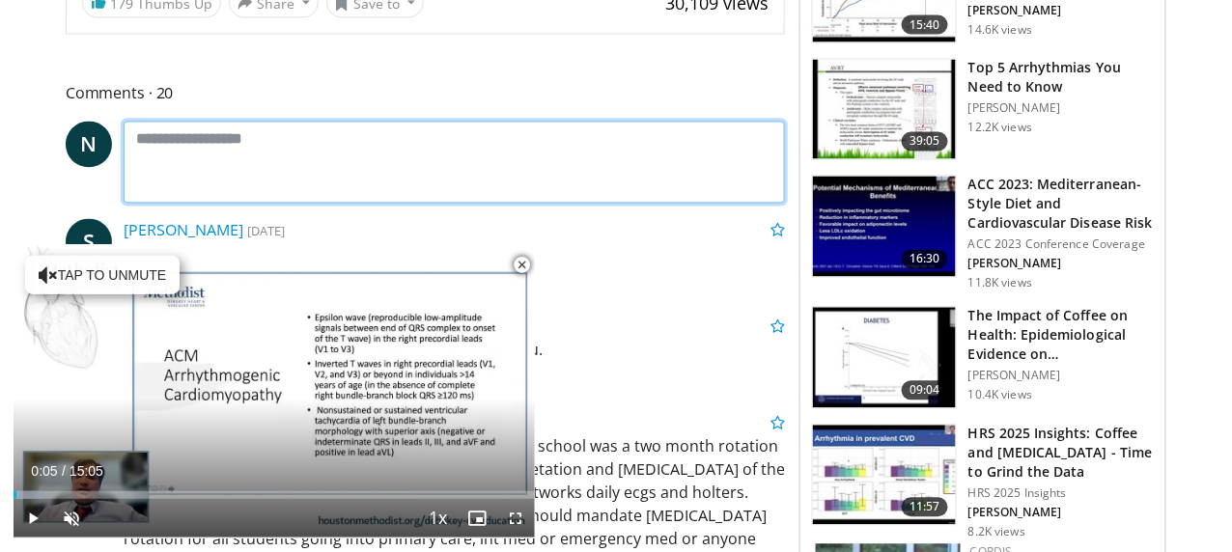
click at [190, 172] on textarea at bounding box center [455, 163] width 662 height 82
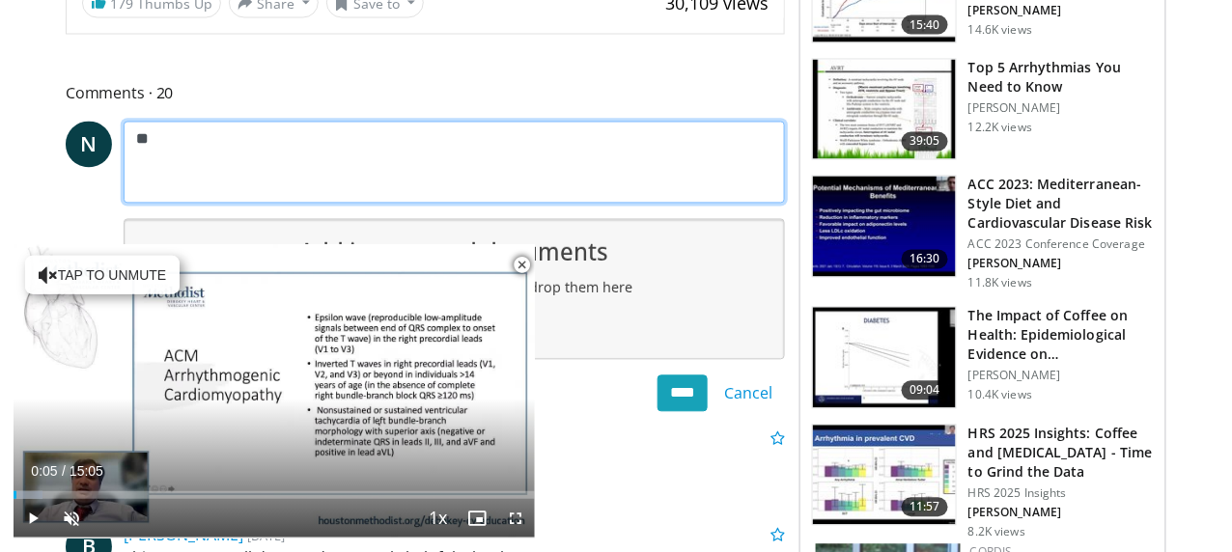
type textarea "*"
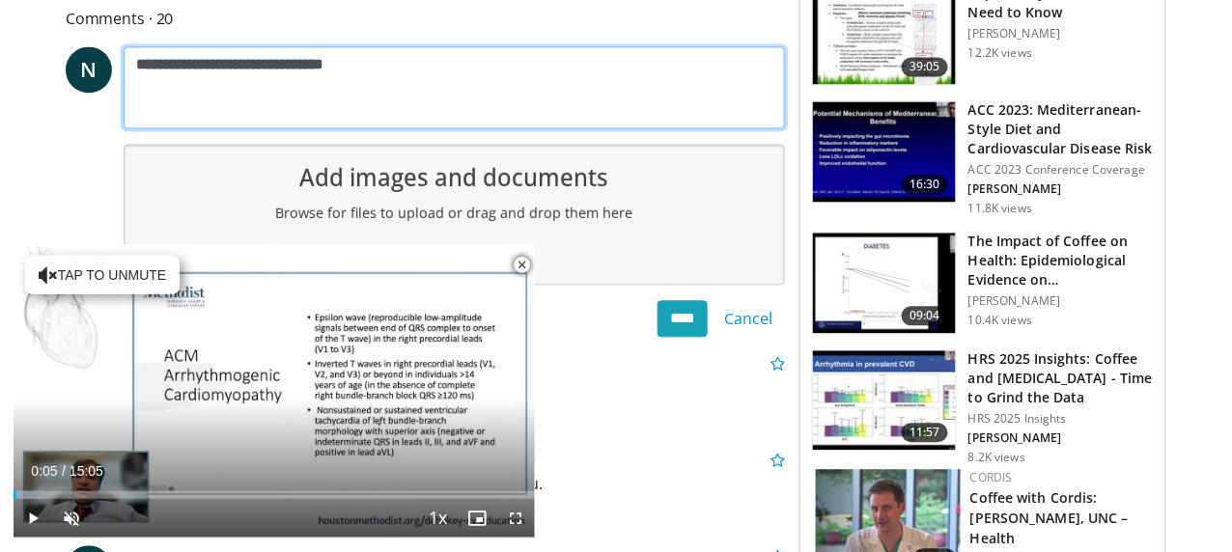
scroll to position [992, 0]
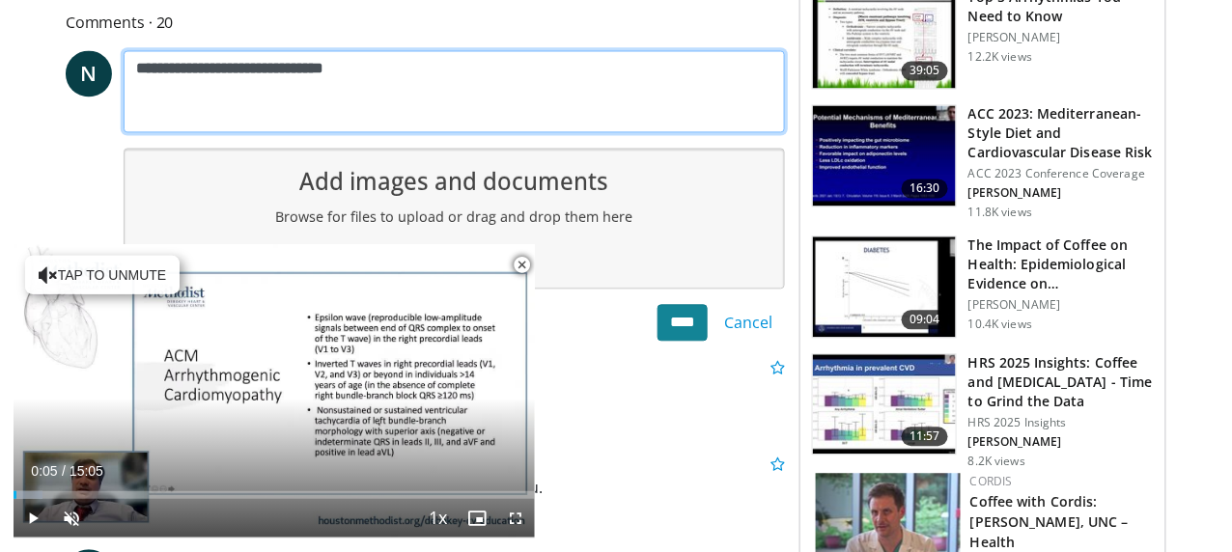
type textarea "**********"
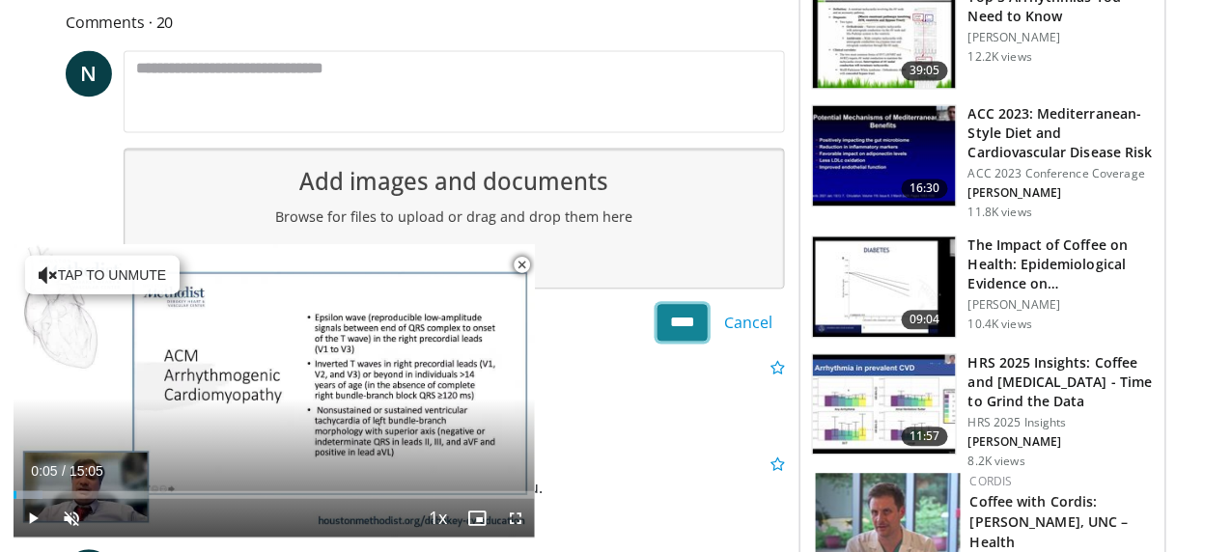
click at [673, 341] on input "****" at bounding box center [683, 322] width 50 height 37
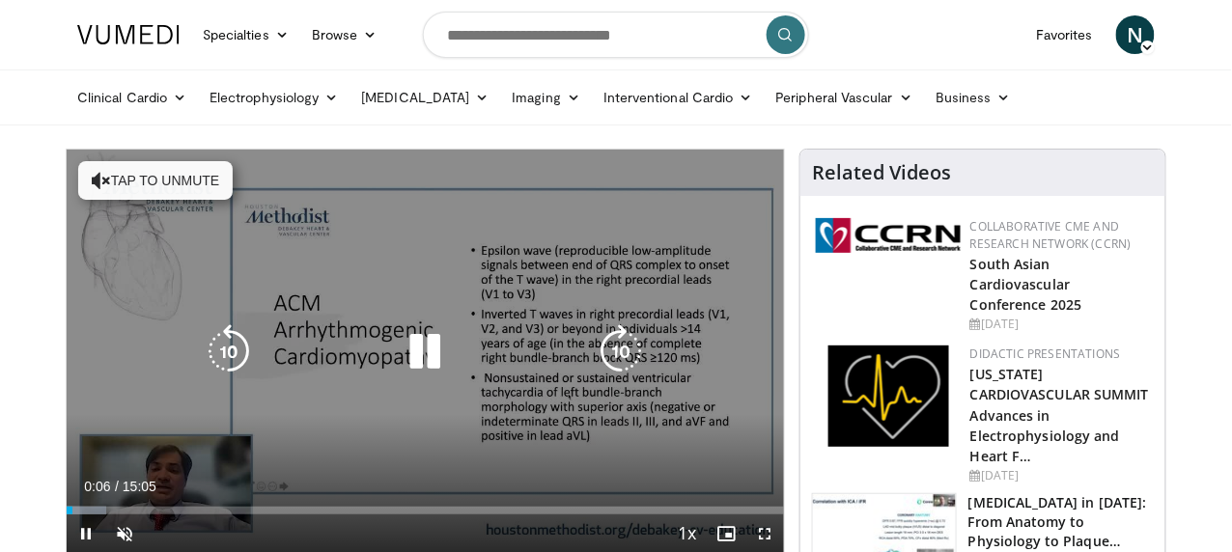
click at [413, 362] on icon "Video Player" at bounding box center [425, 352] width 54 height 54
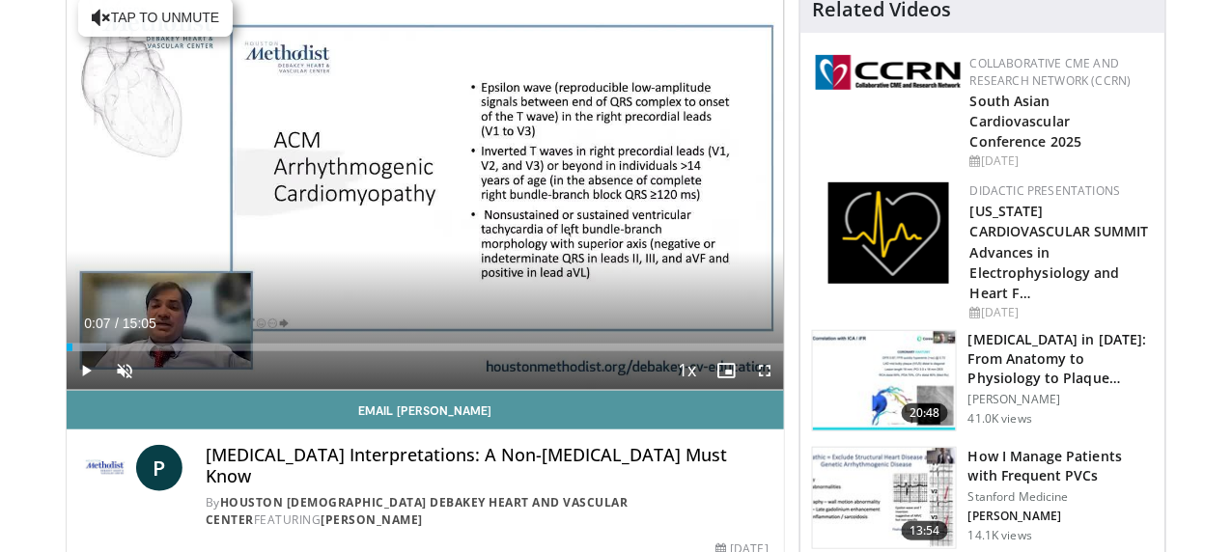
scroll to position [224, 0]
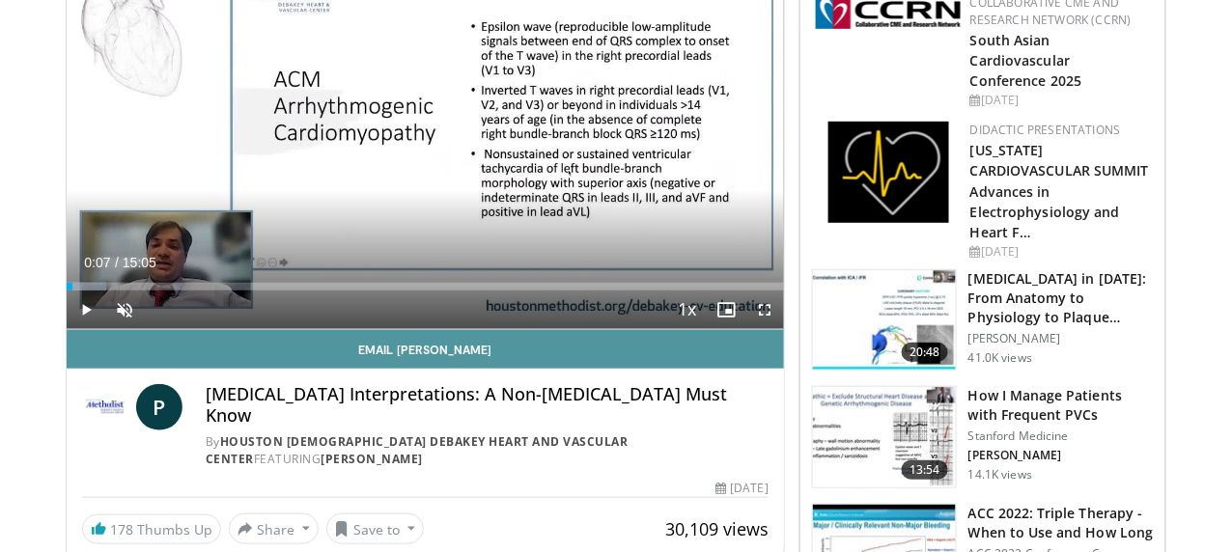
click at [423, 369] on link "Email [PERSON_NAME]" at bounding box center [426, 349] width 718 height 39
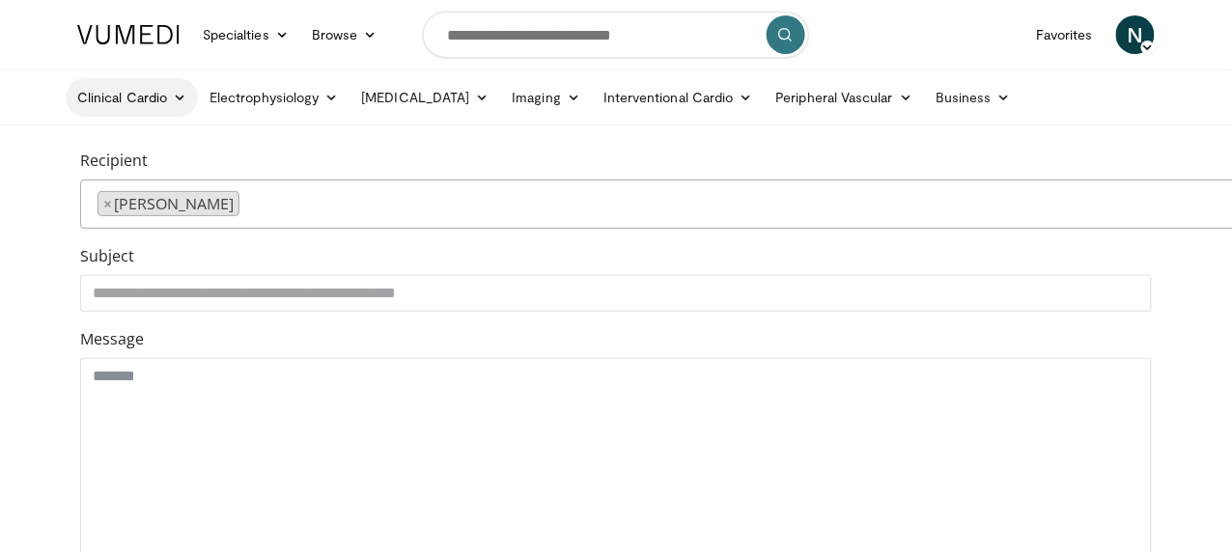
click at [173, 93] on icon at bounding box center [180, 98] width 14 height 14
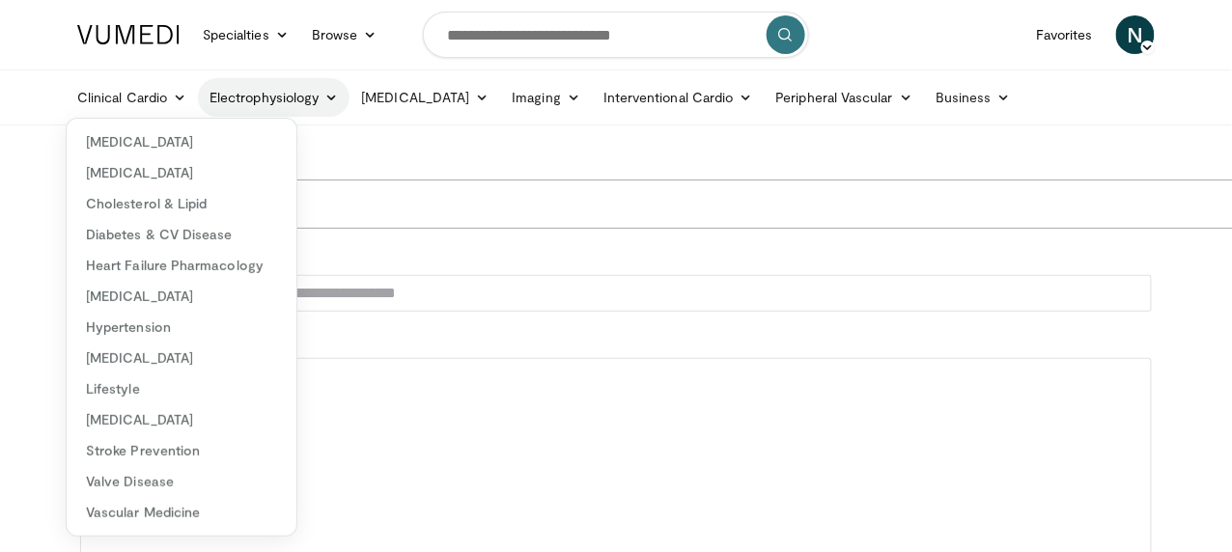
click at [210, 97] on link "Electrophysiology" at bounding box center [274, 97] width 152 height 39
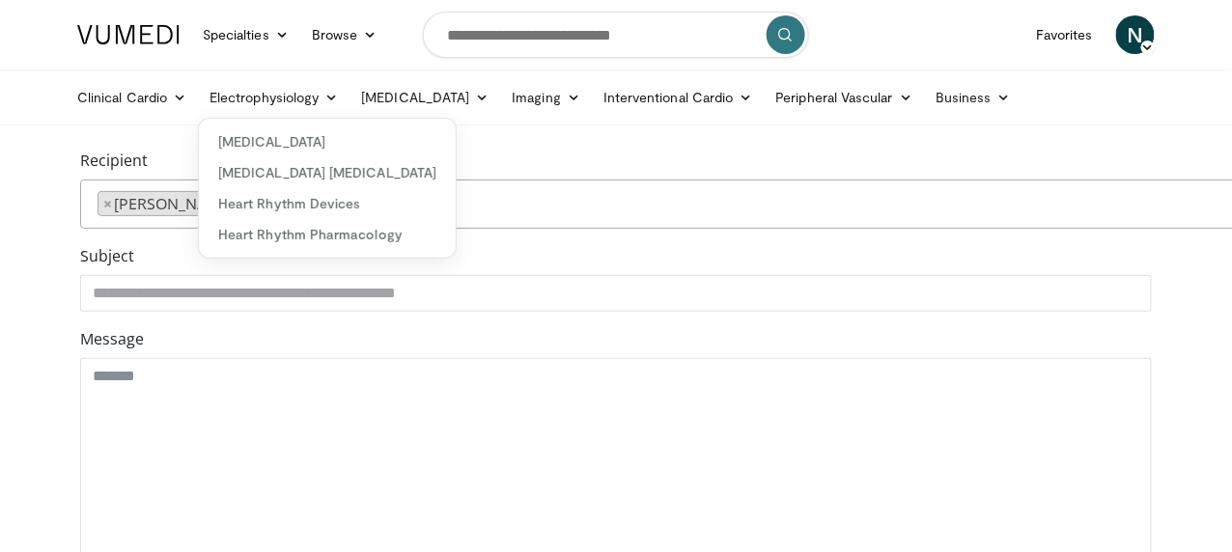
click at [580, 281] on div "**********" at bounding box center [616, 278] width 1072 height 68
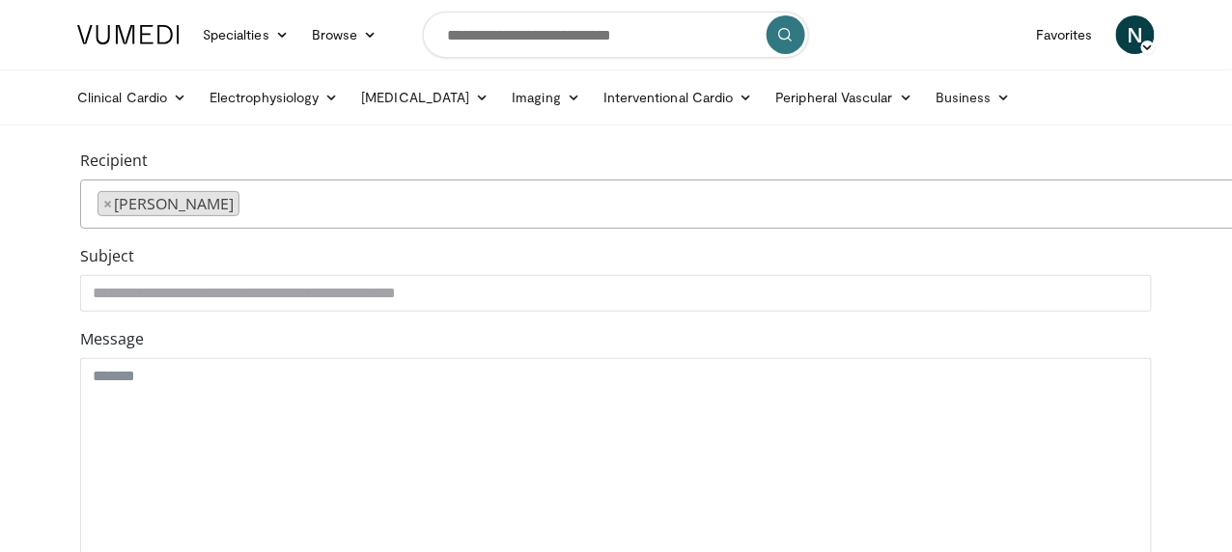
click at [1155, 40] on span "N" at bounding box center [1135, 34] width 39 height 39
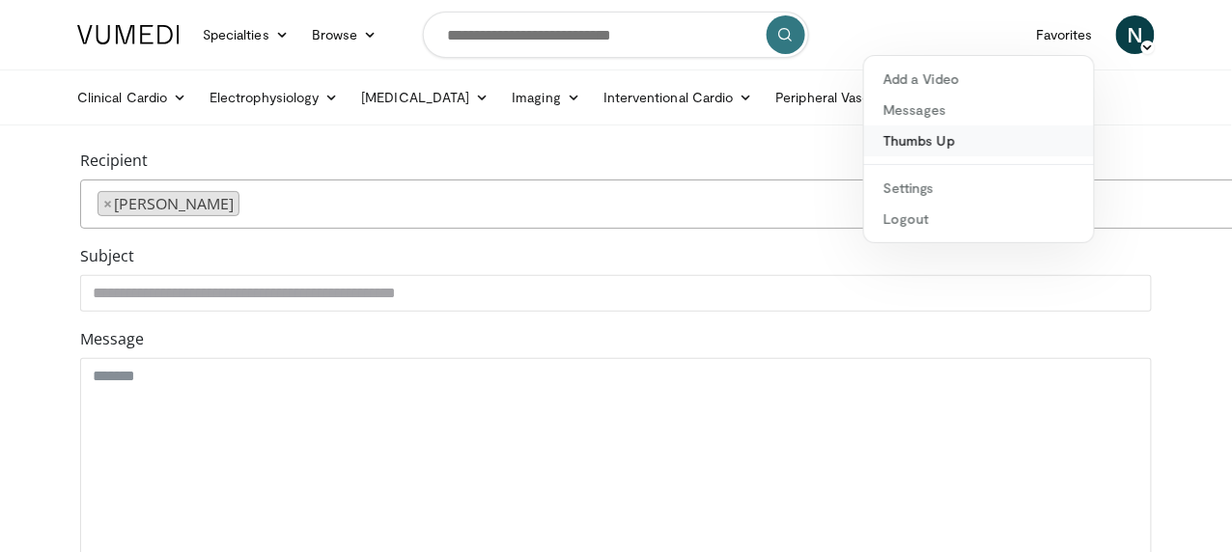
click at [982, 145] on link "Thumbs Up" at bounding box center [979, 141] width 230 height 31
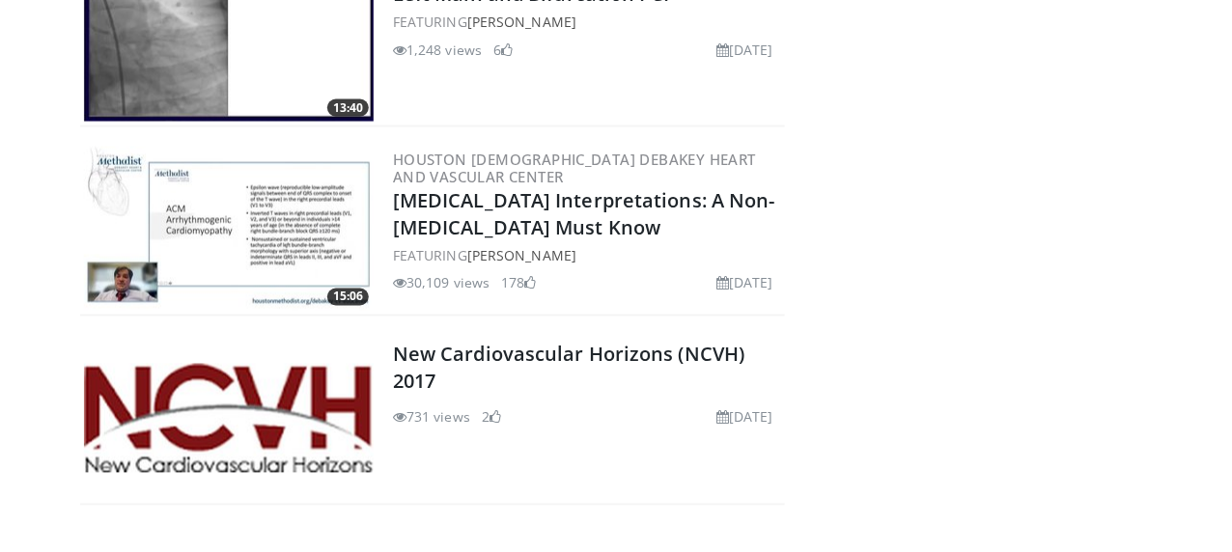
scroll to position [674, 0]
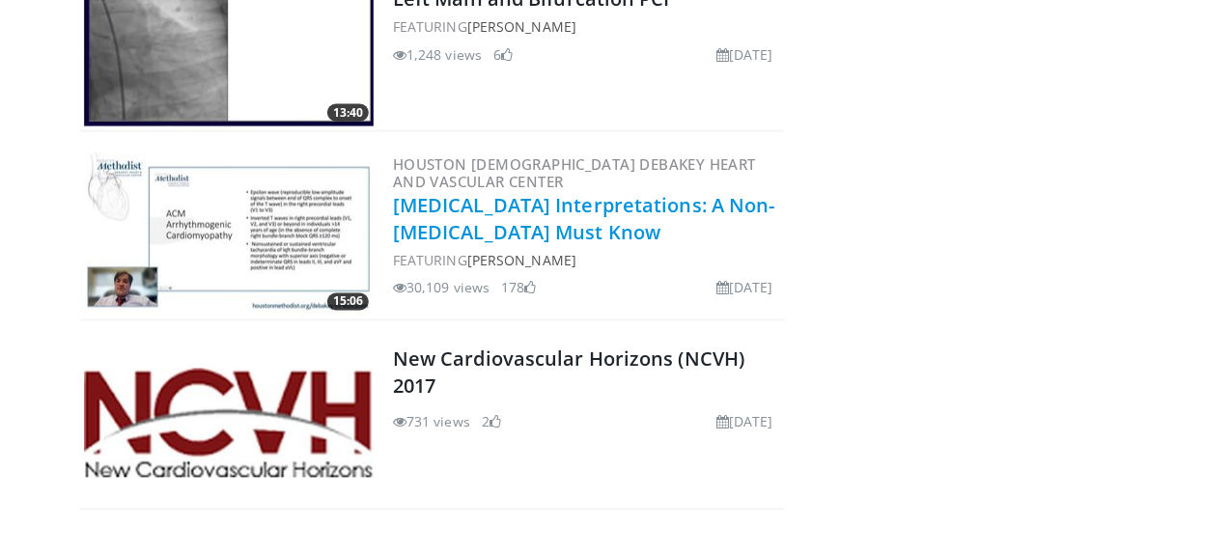
click at [393, 216] on link "[MEDICAL_DATA] Interpretations: A Non-[MEDICAL_DATA] Must Know" at bounding box center [584, 218] width 382 height 53
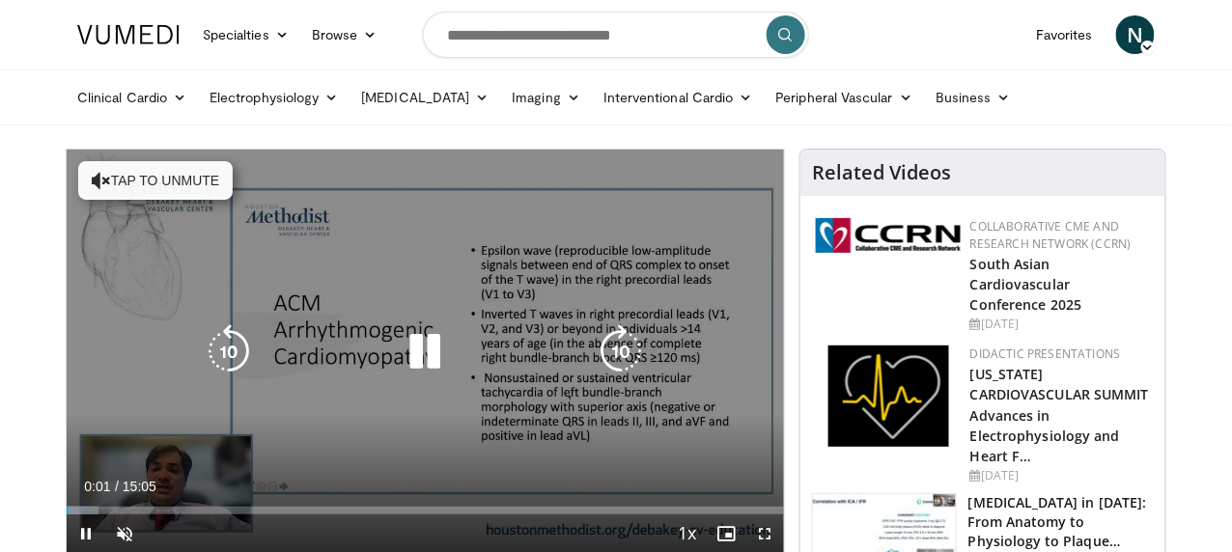
click at [394, 281] on div "10 seconds Tap to unmute" at bounding box center [426, 352] width 718 height 404
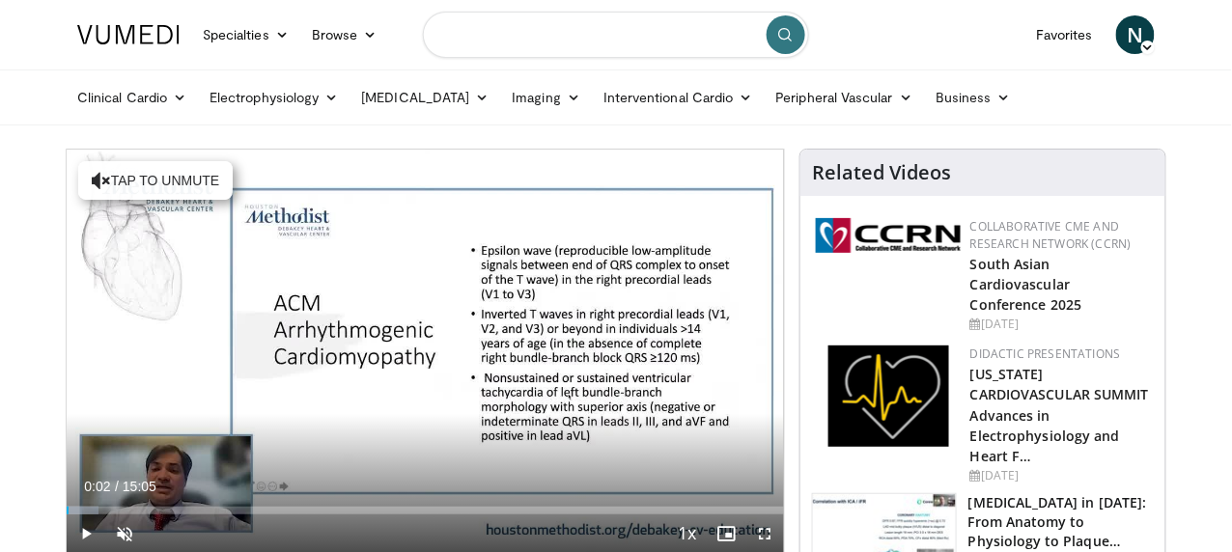
click at [527, 36] on input "Search topics, interventions" at bounding box center [616, 35] width 386 height 46
type input "*********"
click at [784, 38] on icon "submit" at bounding box center [785, 34] width 15 height 15
